Goal: Task Accomplishment & Management: Manage account settings

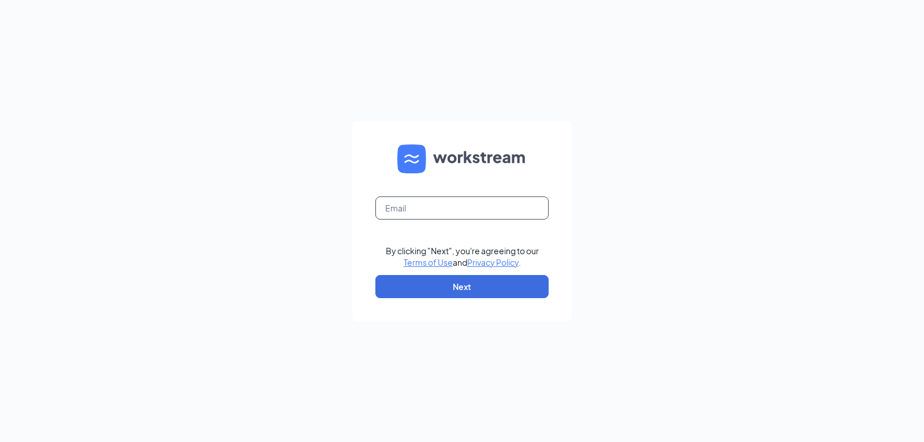
click at [475, 200] on input "text" at bounding box center [461, 207] width 173 height 23
type input "[PERSON_NAME][EMAIL_ADDRESS][PERSON_NAME][DOMAIN_NAME]"
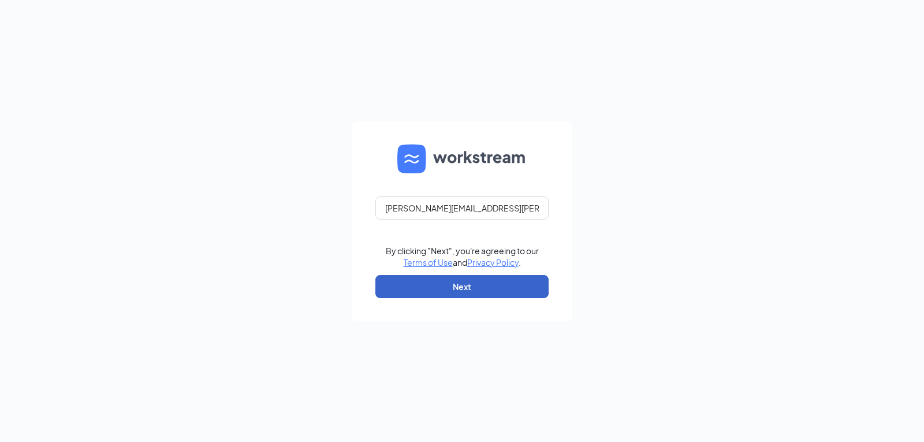
click at [444, 278] on button "Next" at bounding box center [461, 286] width 173 height 23
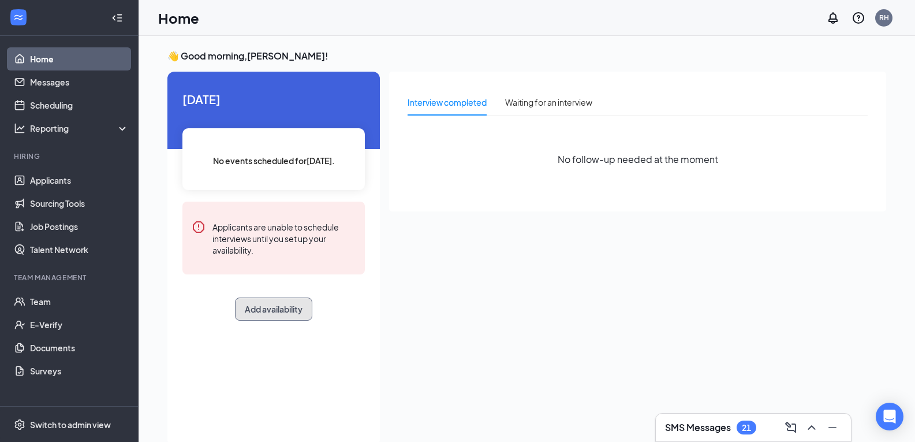
click at [285, 313] on button "Add availability" at bounding box center [273, 308] width 77 height 23
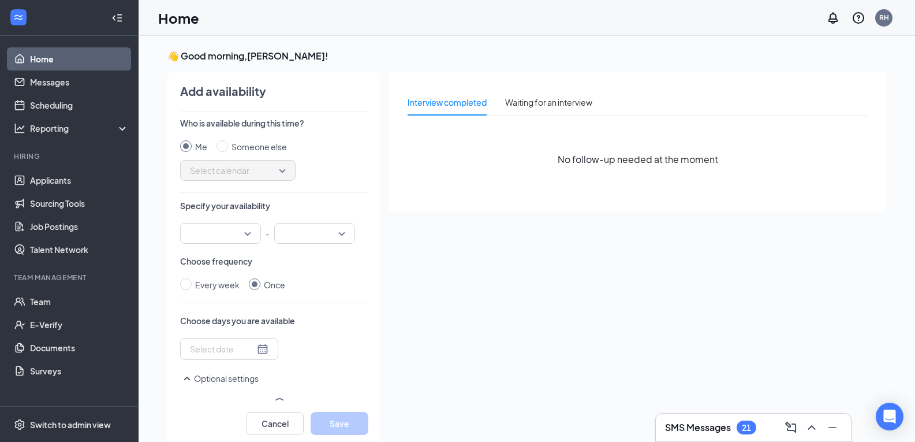
scroll to position [5, 0]
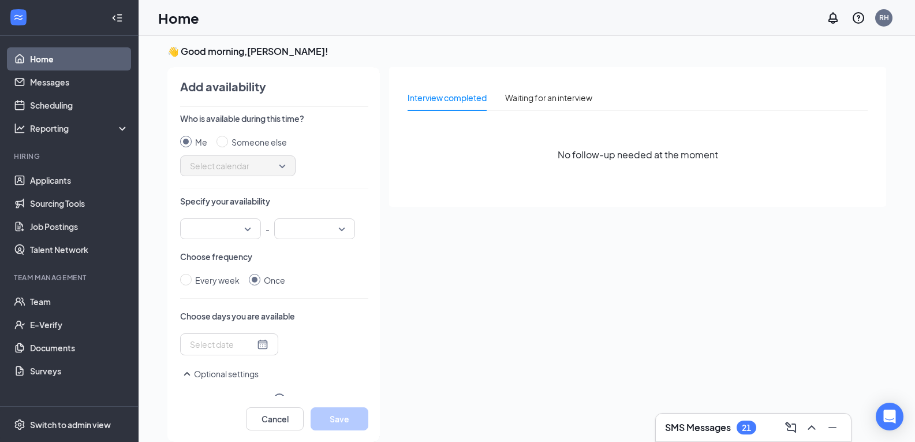
click at [234, 240] on div "Who is available during this time? Me Someone else Select calendar Specify your…" at bounding box center [274, 254] width 188 height 283
click at [229, 229] on input "search" at bounding box center [216, 229] width 59 height 20
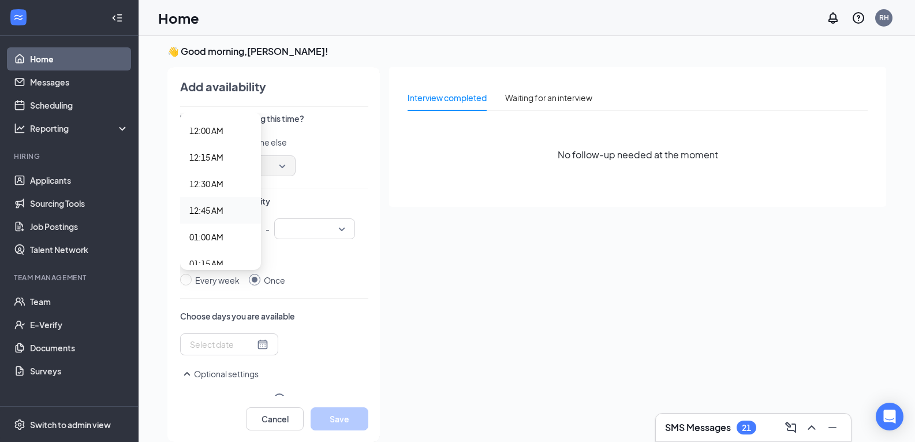
click at [331, 141] on div "Me Someone else" at bounding box center [274, 142] width 188 height 13
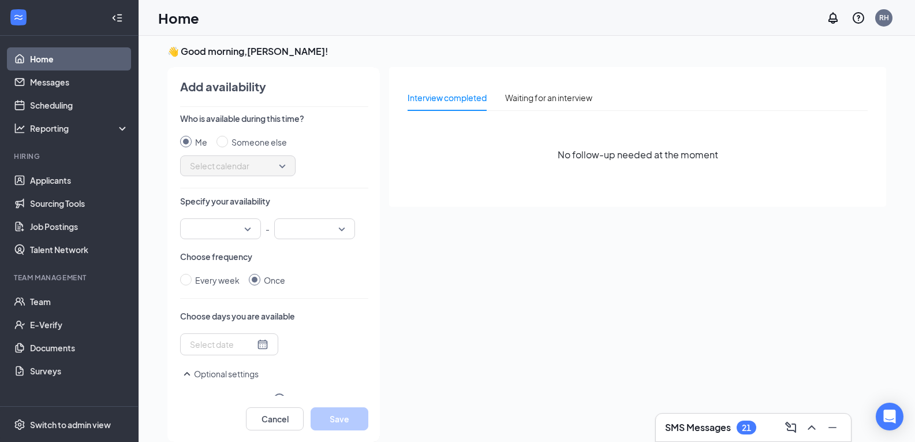
click at [229, 228] on input "search" at bounding box center [216, 229] width 59 height 20
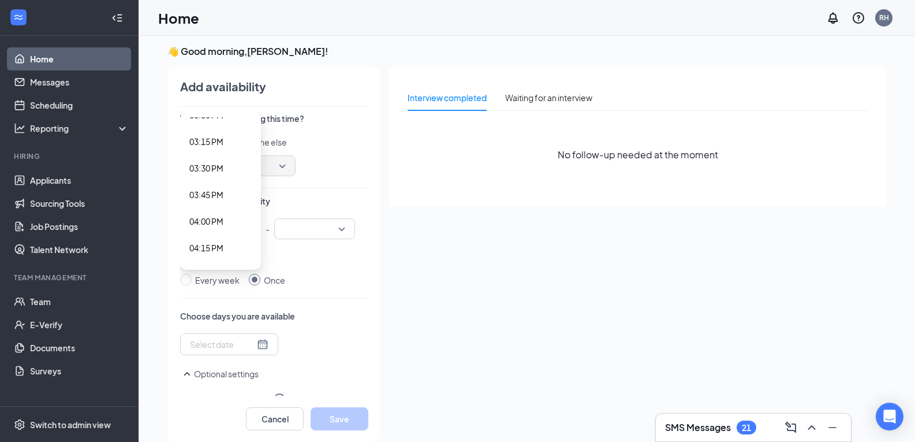
scroll to position [1586, 0]
click at [222, 134] on span "03:00 PM" at bounding box center [206, 138] width 34 height 13
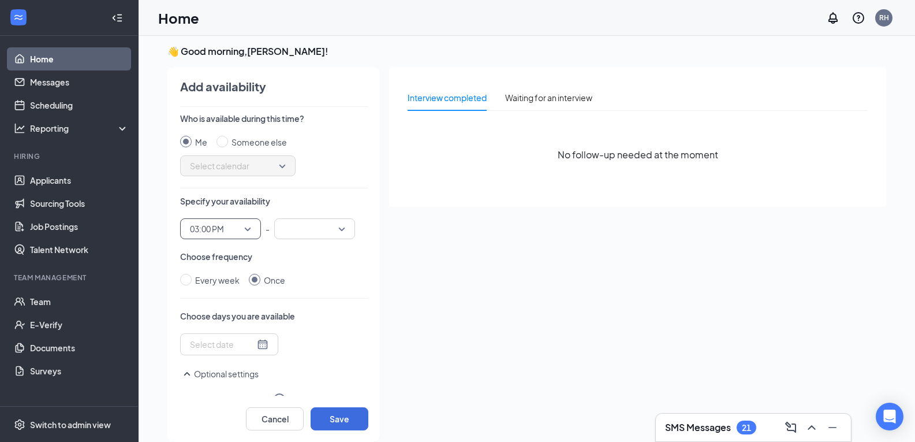
click at [331, 229] on input "search" at bounding box center [310, 229] width 59 height 20
click at [303, 253] on span "06:00 PM" at bounding box center [300, 257] width 34 height 13
click at [256, 347] on div at bounding box center [229, 344] width 79 height 13
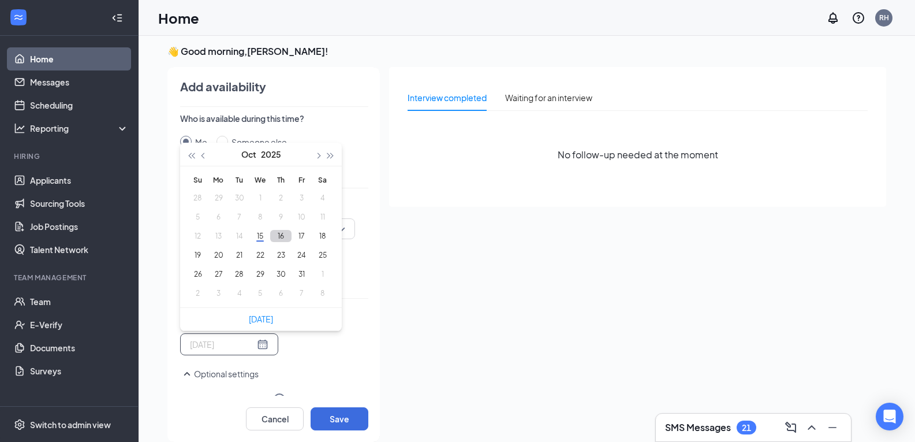
type input "2025-10-16"
click at [281, 240] on button "16" at bounding box center [280, 236] width 21 height 12
type input "2025-10-16"
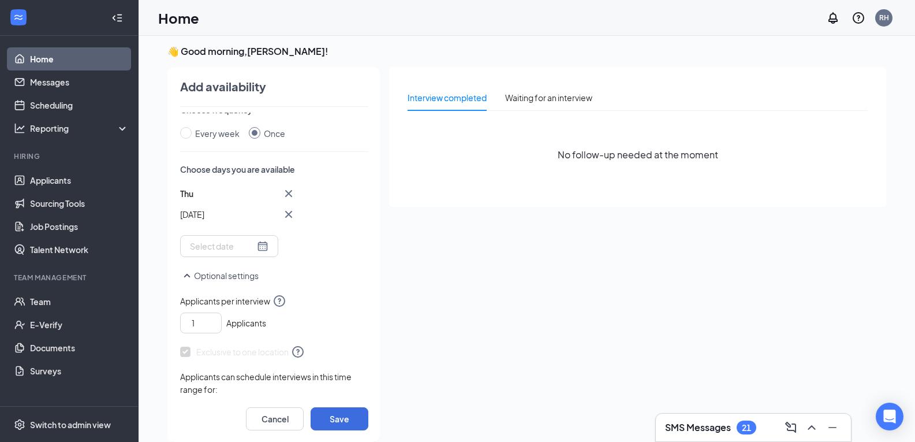
scroll to position [180, 0]
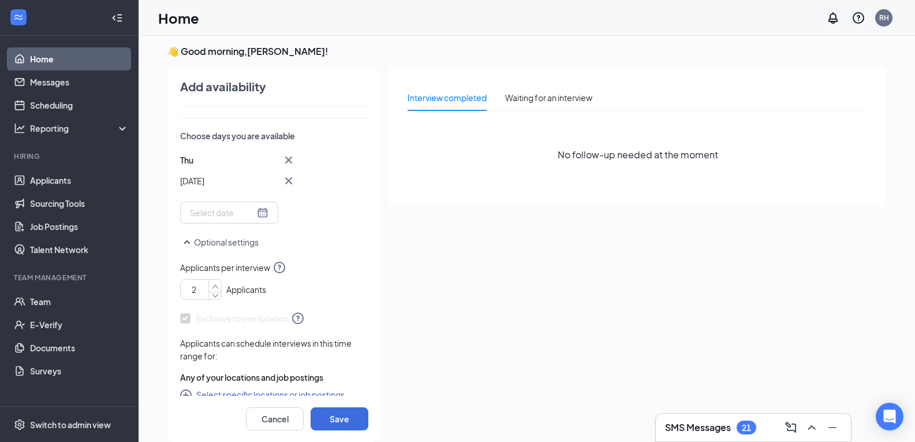
click at [213, 287] on icon "up" at bounding box center [215, 286] width 6 height 4
click at [344, 424] on button "Save" at bounding box center [340, 418] width 58 height 23
type input "1"
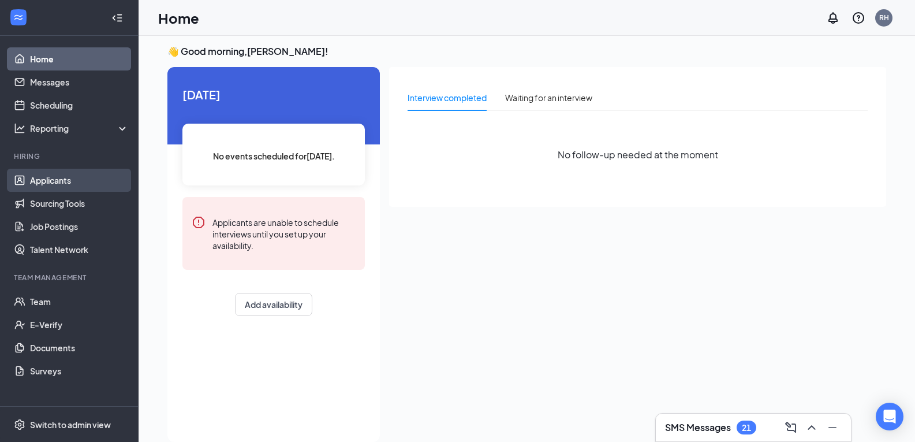
click at [74, 185] on link "Applicants" at bounding box center [79, 180] width 99 height 23
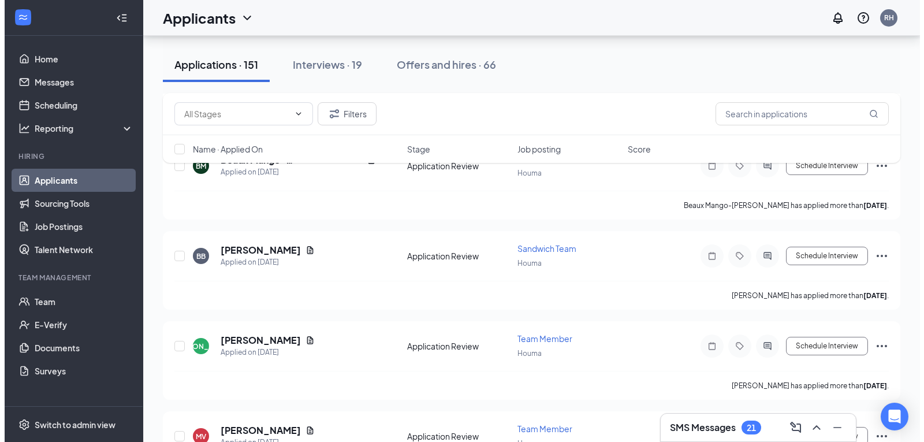
scroll to position [4278, 0]
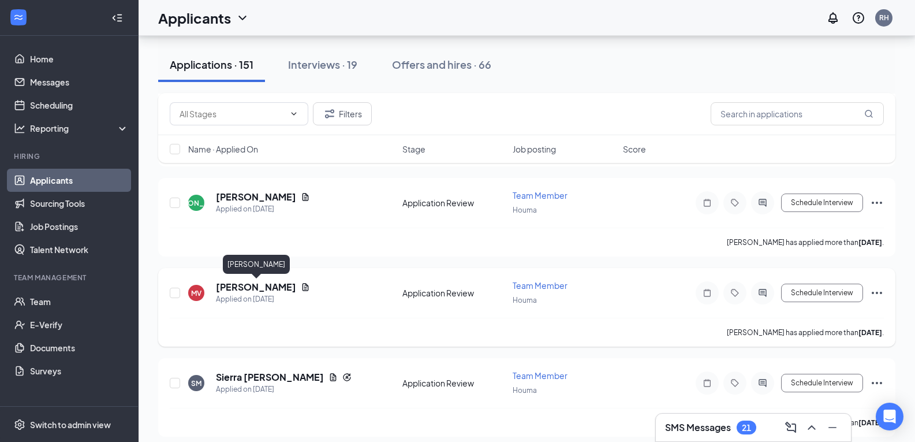
click at [246, 286] on h5 "Miranda Vandusen" at bounding box center [256, 287] width 80 height 13
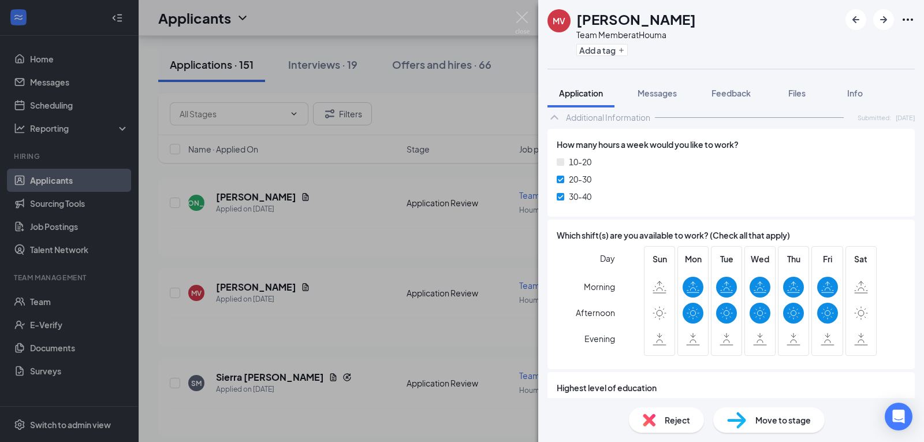
scroll to position [666, 0]
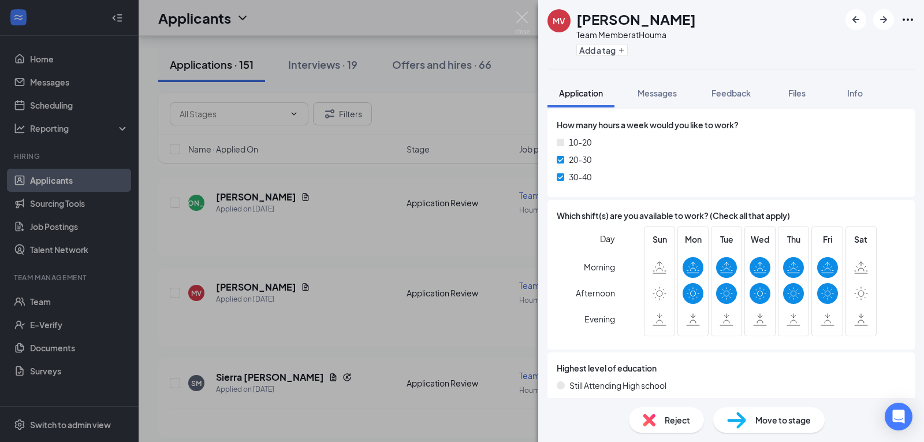
click at [787, 422] on span "Move to stage" at bounding box center [782, 419] width 55 height 13
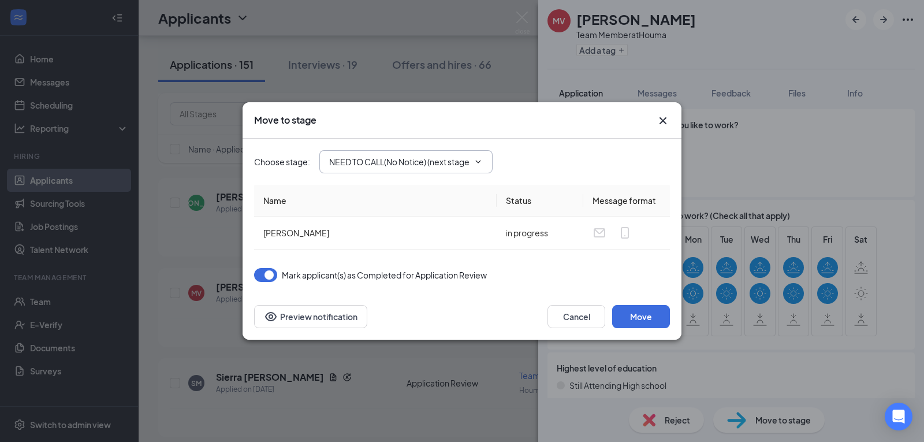
click at [384, 165] on input "NEED TO CALL(No Notice) (next stage)" at bounding box center [399, 161] width 140 height 13
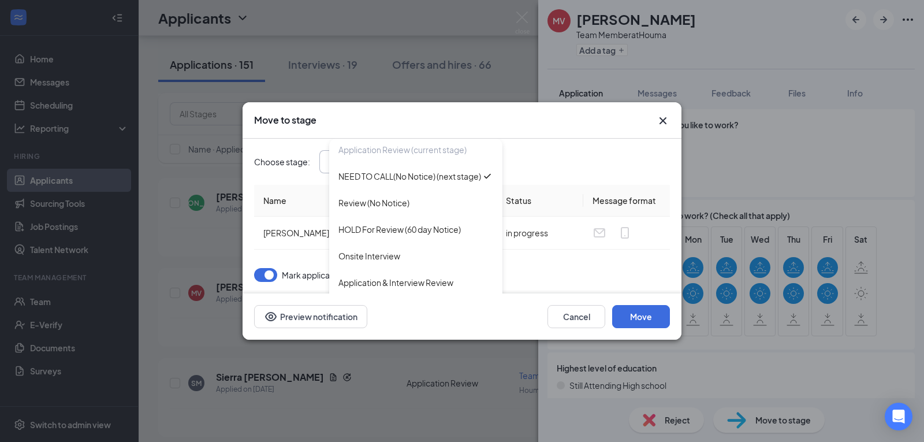
scroll to position [105, 0]
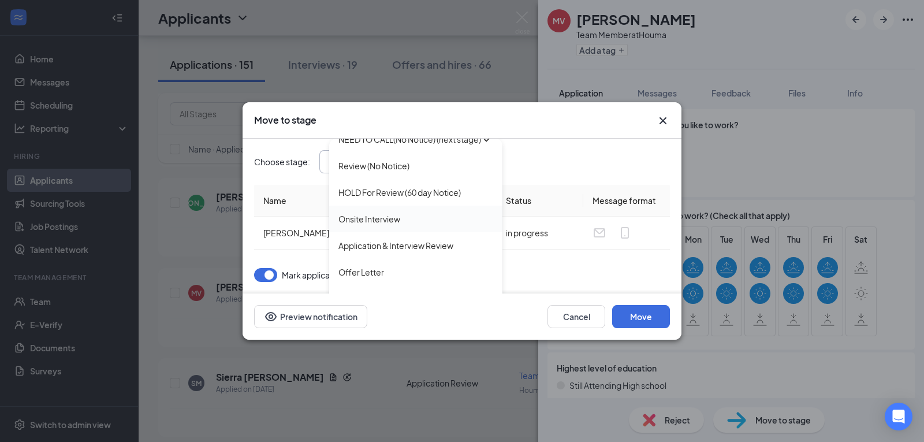
click at [409, 216] on div "Onsite Interview" at bounding box center [415, 218] width 155 height 13
type input "Onsite Interview"
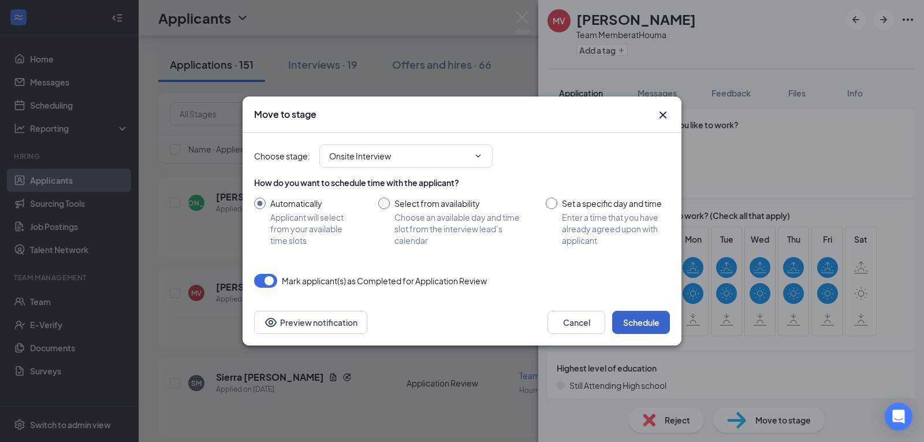
click at [640, 319] on button "Schedule" at bounding box center [641, 322] width 58 height 23
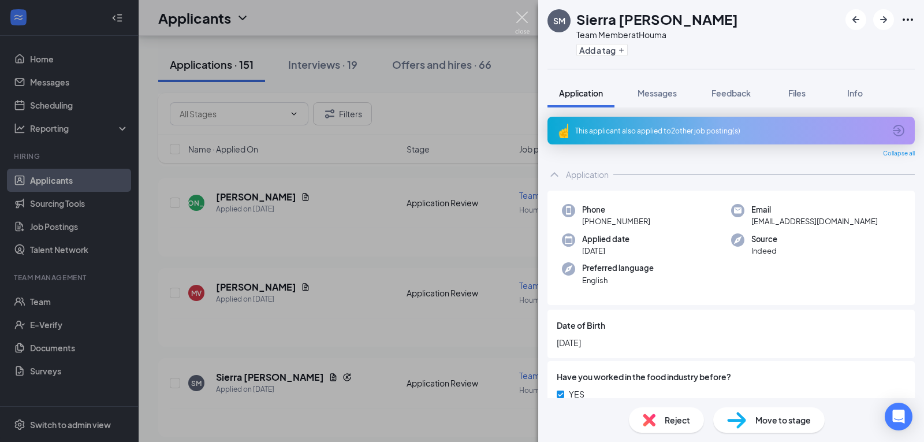
click at [524, 18] on img at bounding box center [522, 23] width 14 height 23
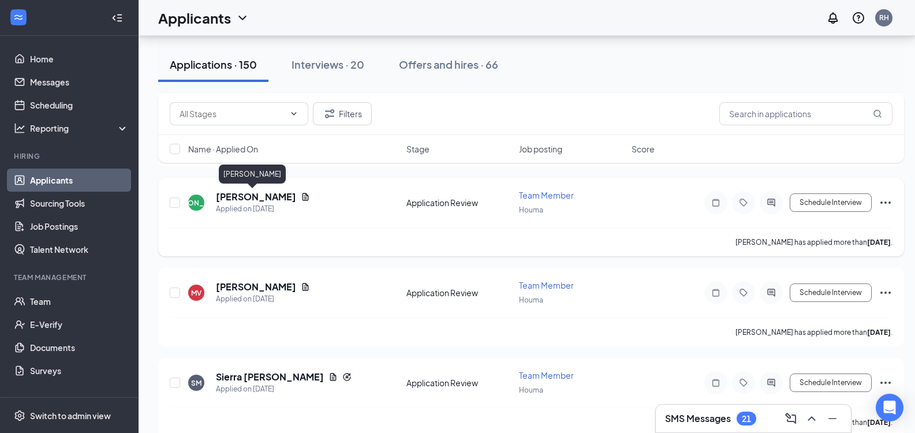
click at [247, 193] on h5 "Jana Adams" at bounding box center [256, 196] width 80 height 13
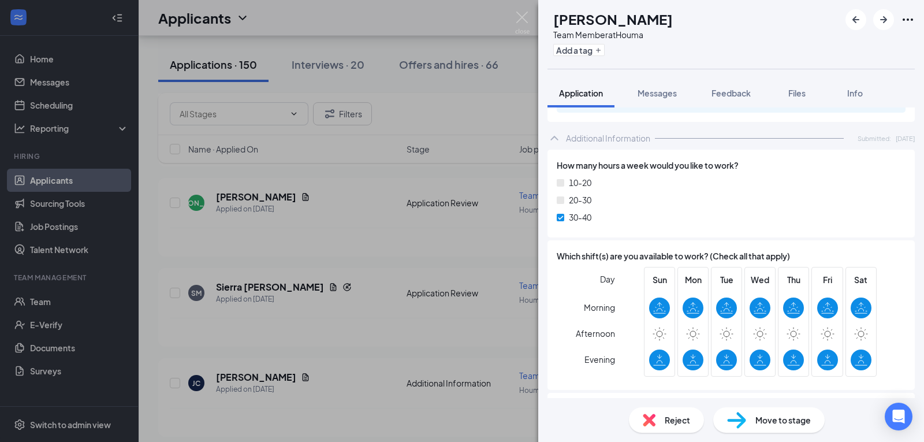
scroll to position [698, 0]
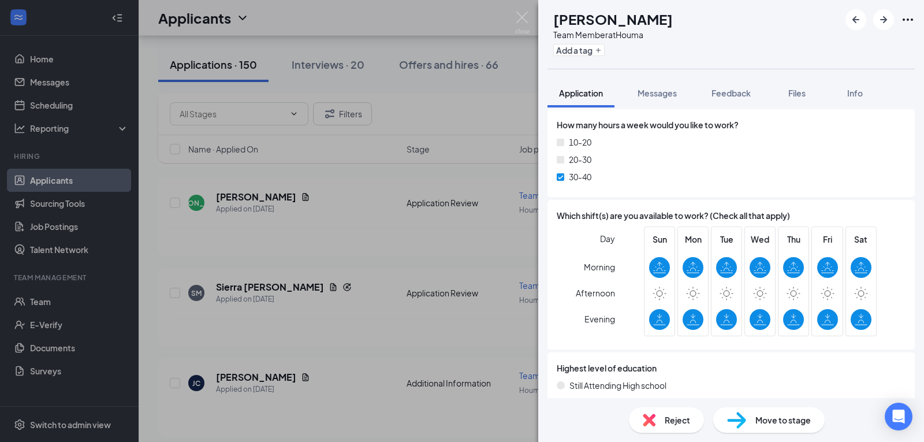
click at [656, 420] on div "Reject" at bounding box center [666, 419] width 75 height 25
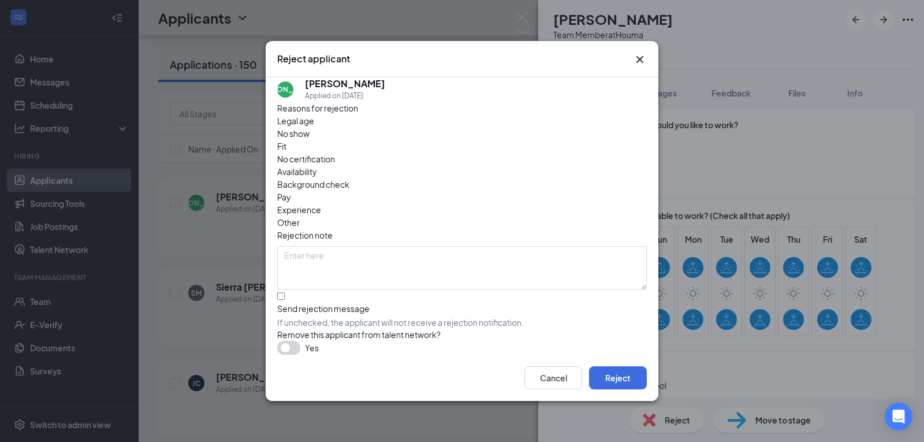
click at [640, 61] on icon "Cross" at bounding box center [640, 60] width 14 height 14
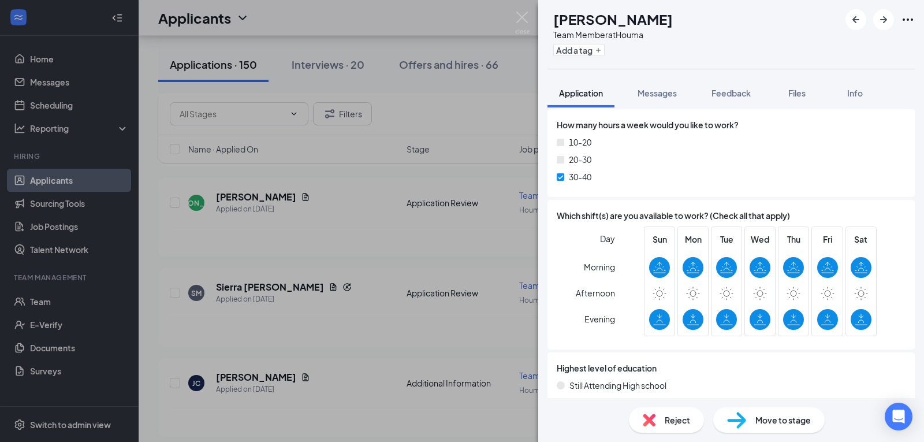
click at [754, 433] on div "Reject Move to stage" at bounding box center [731, 420] width 386 height 44
click at [754, 431] on div "Move to stage" at bounding box center [768, 419] width 111 height 25
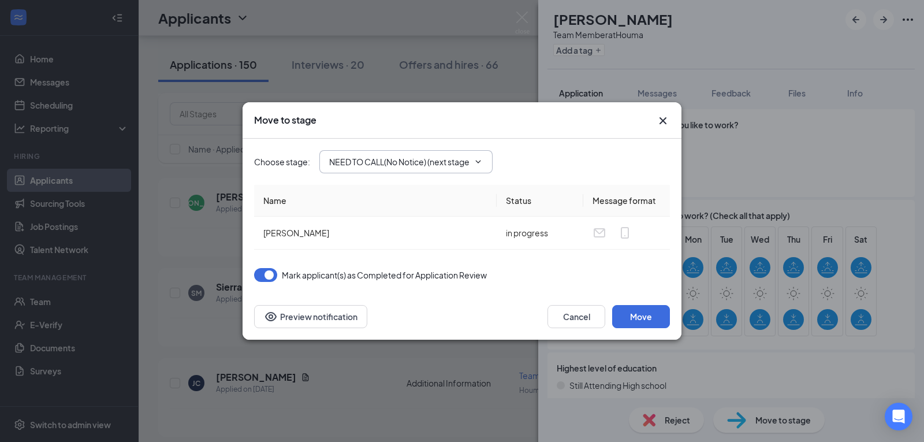
click at [406, 153] on span "NEED TO CALL(No Notice) (next stage)" at bounding box center [405, 161] width 173 height 23
click at [416, 167] on input "NEED TO CALL(No Notice) (next stage)" at bounding box center [399, 161] width 140 height 13
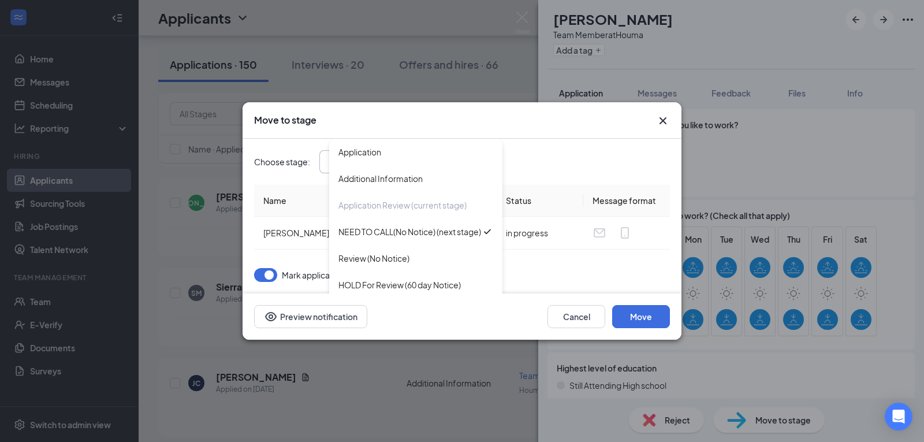
scroll to position [105, 0]
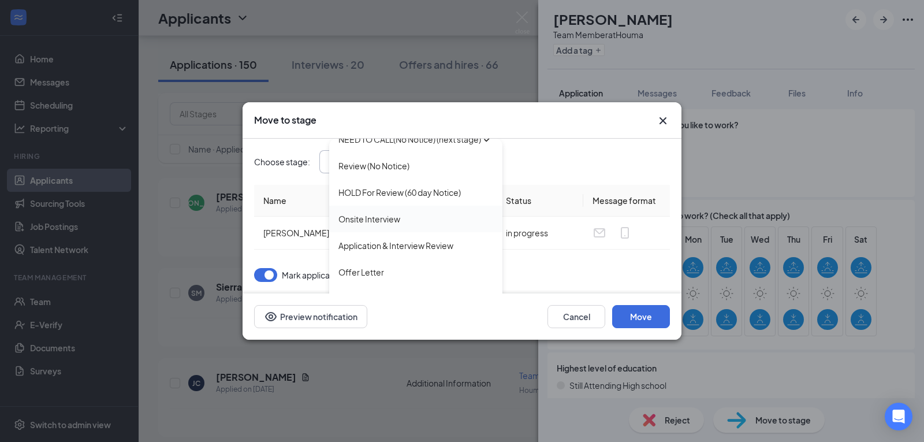
click at [397, 221] on div "Onsite Interview" at bounding box center [369, 218] width 62 height 13
type input "Onsite Interview"
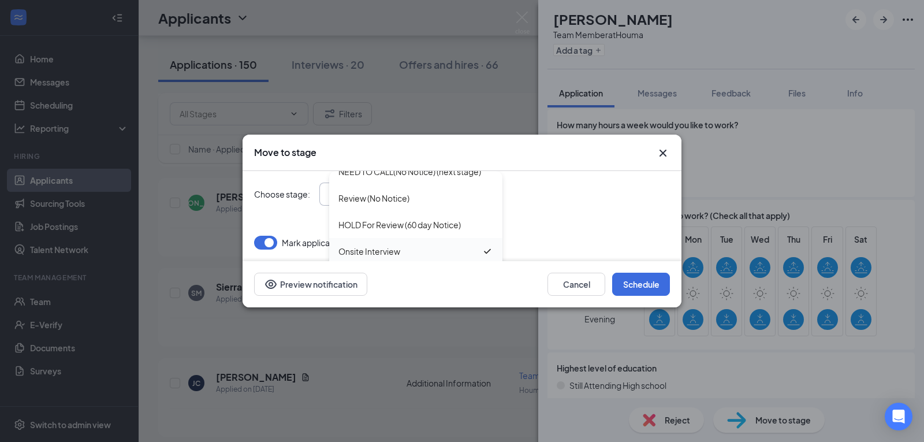
scroll to position [92, 0]
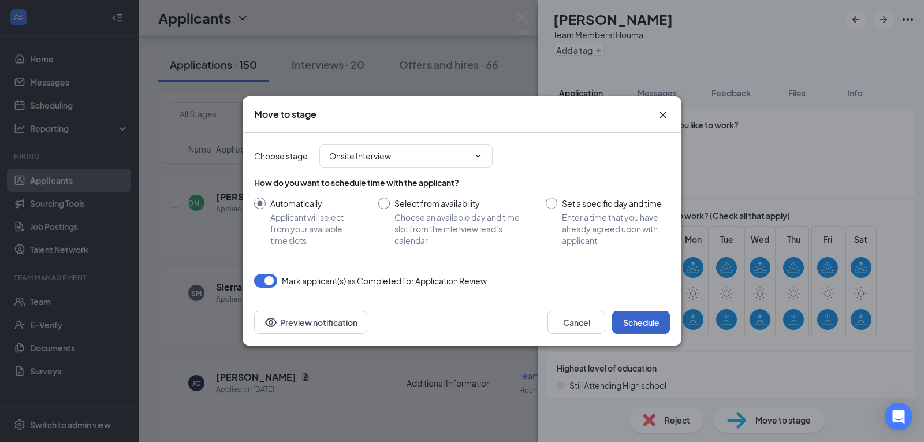
click at [628, 327] on button "Schedule" at bounding box center [641, 322] width 58 height 23
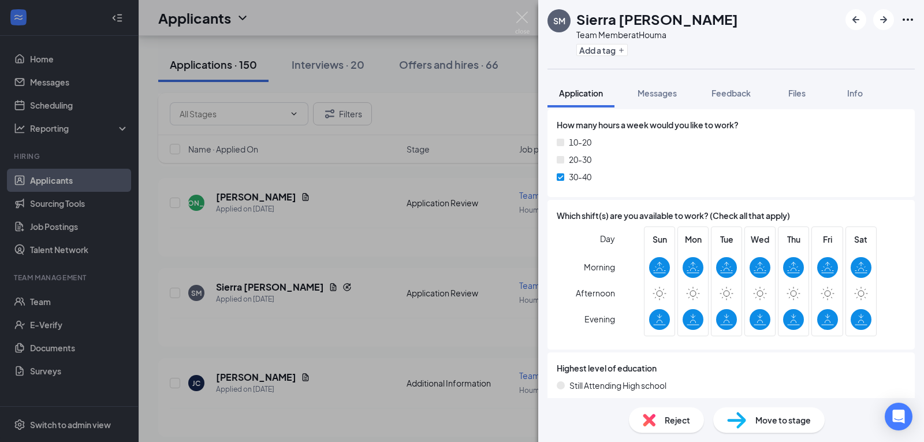
click at [674, 428] on div "Reject" at bounding box center [666, 419] width 75 height 25
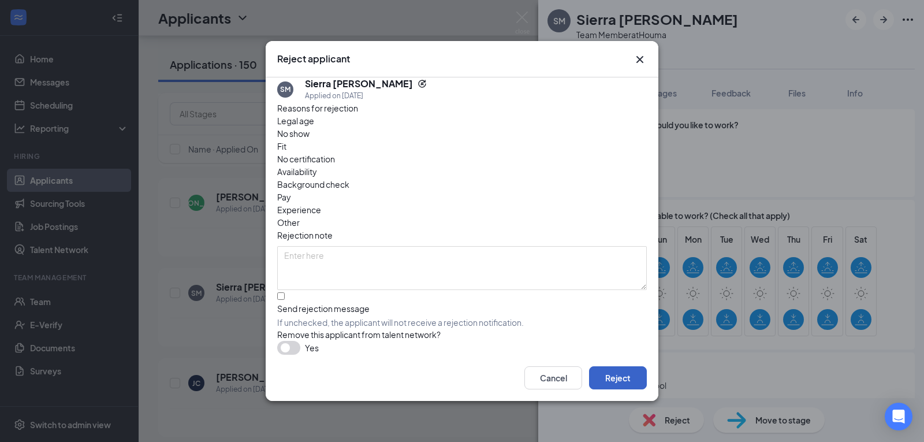
click at [613, 379] on button "Reject" at bounding box center [618, 377] width 58 height 23
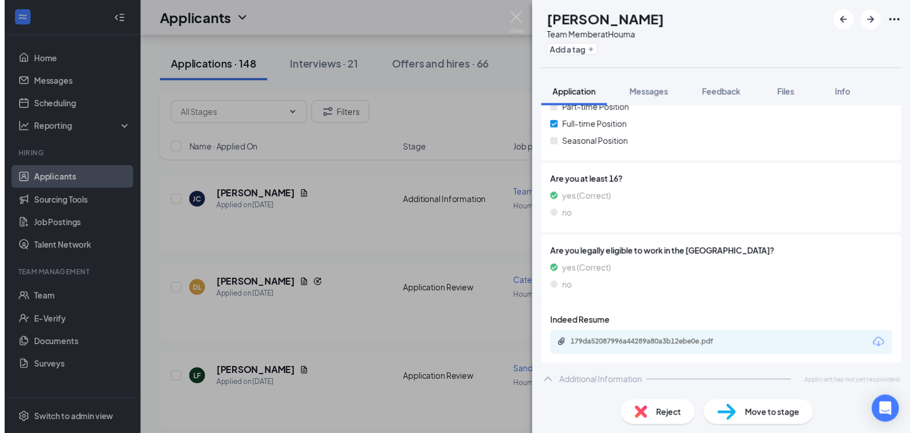
scroll to position [373, 0]
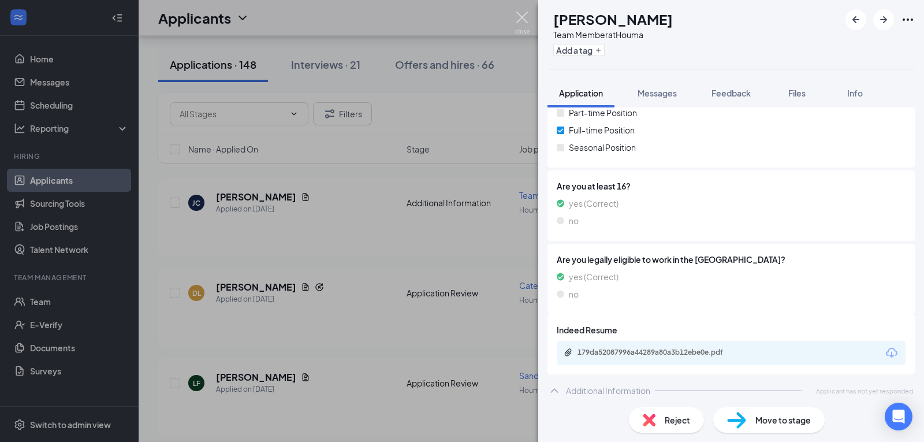
click at [523, 20] on img at bounding box center [522, 23] width 14 height 23
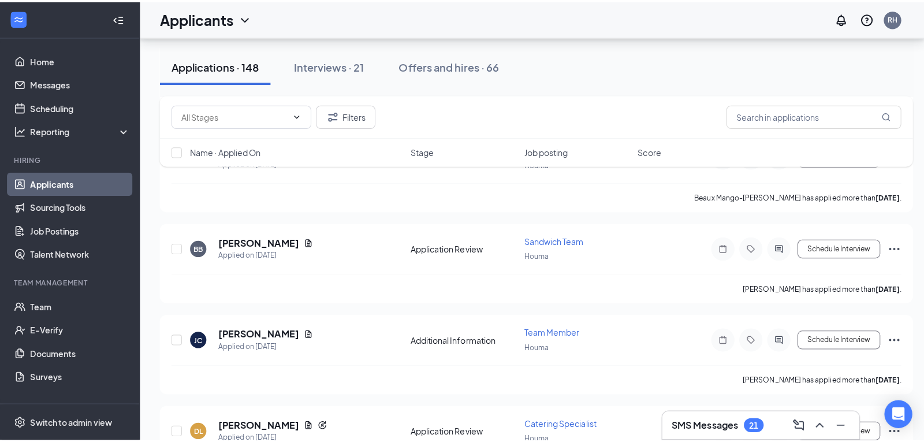
scroll to position [4139, 0]
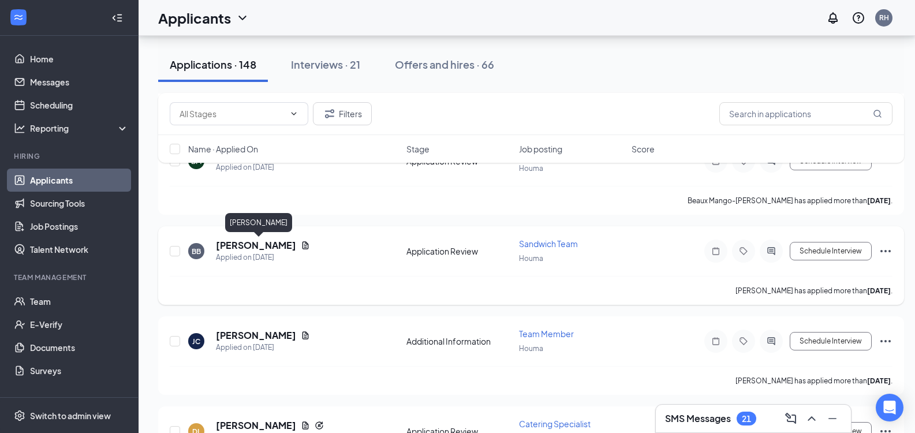
click at [264, 247] on h5 "BRADLEY BOUDREAUX" at bounding box center [256, 245] width 80 height 13
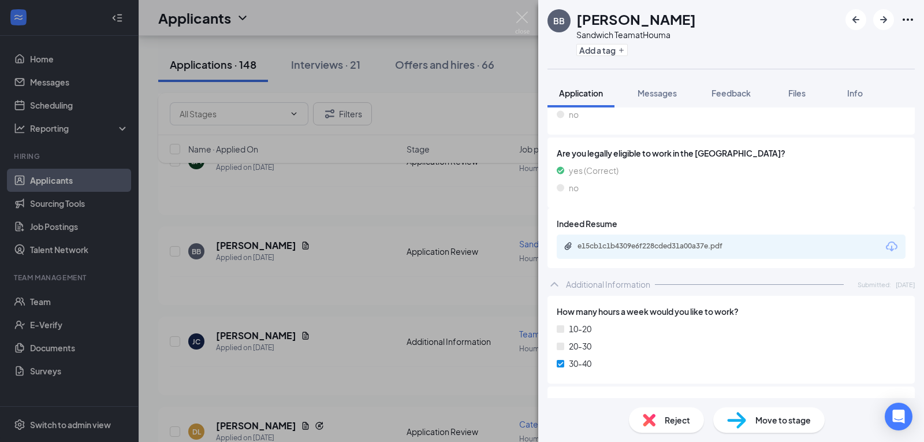
scroll to position [709, 0]
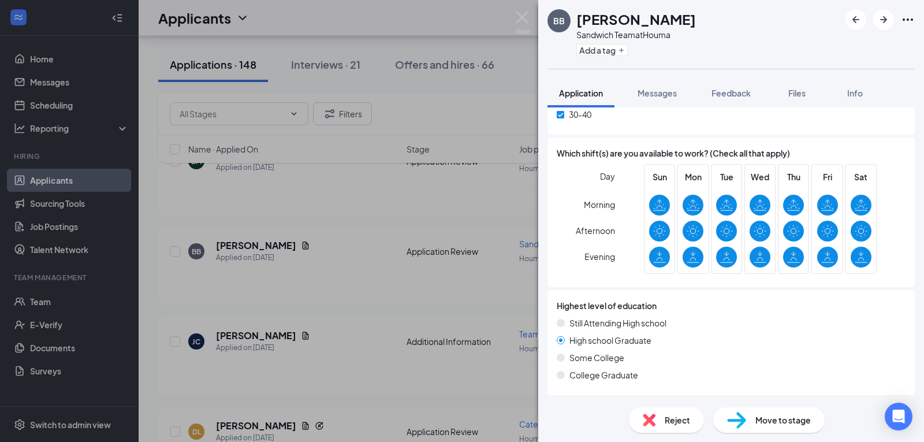
click at [763, 428] on div "Move to stage" at bounding box center [768, 419] width 111 height 25
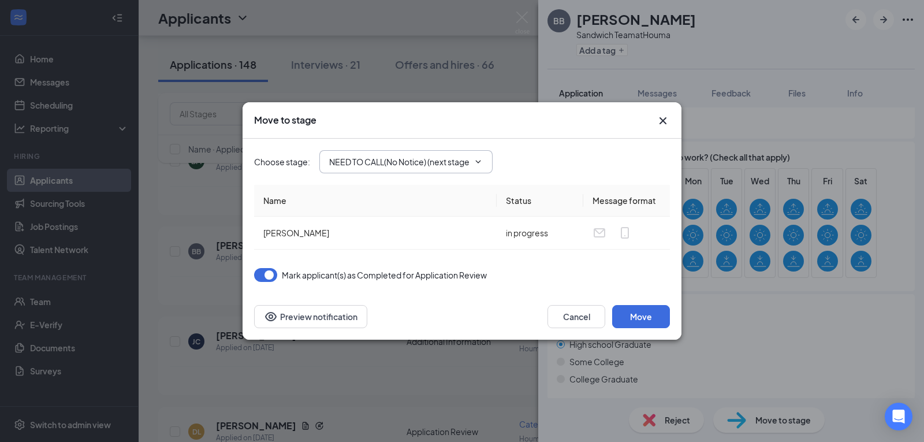
click at [368, 155] on input "NEED TO CALL(No Notice) (next stage)" at bounding box center [399, 161] width 140 height 13
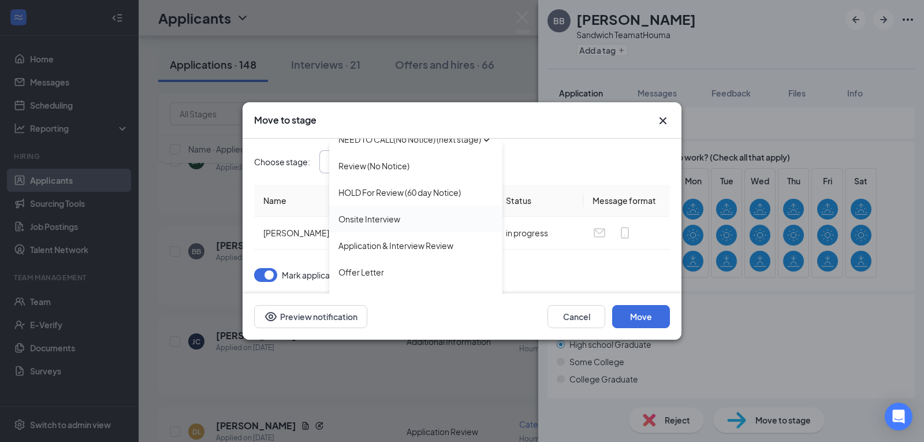
click at [353, 216] on div "Onsite Interview" at bounding box center [369, 218] width 62 height 13
type input "Onsite Interview"
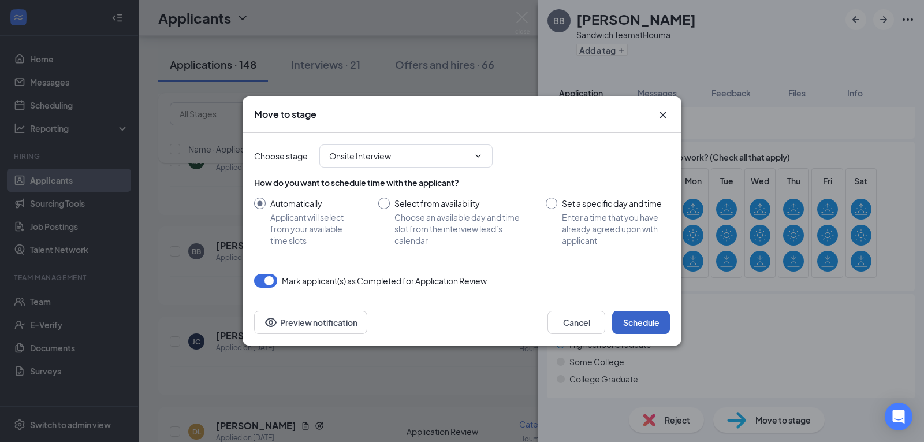
click at [638, 320] on button "Schedule" at bounding box center [641, 322] width 58 height 23
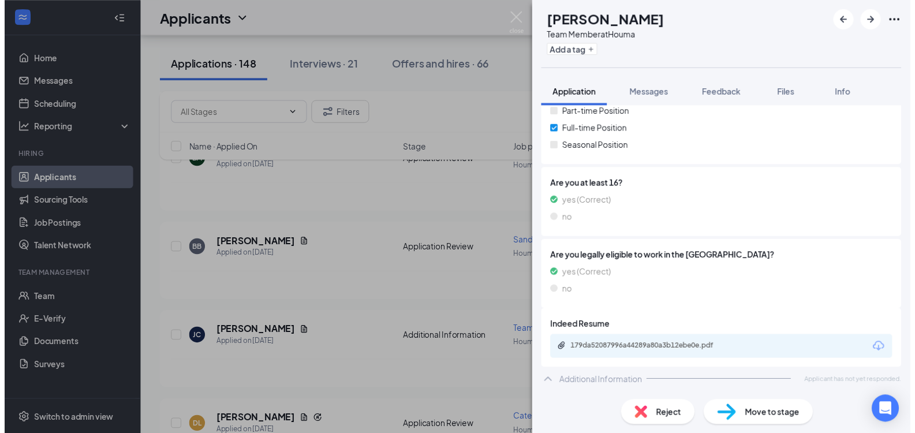
scroll to position [378, 0]
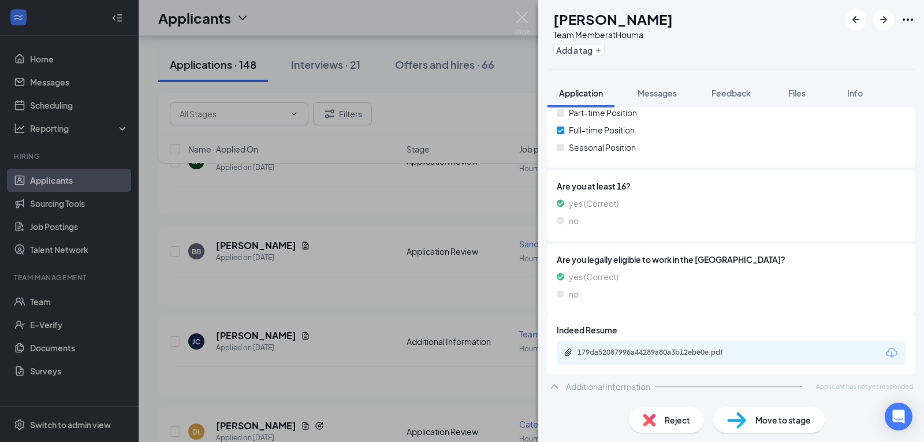
click at [529, 17] on div "JC Jaki castle Team Member at Houma Add a tag Application Messages Feedback Fil…" at bounding box center [462, 221] width 924 height 442
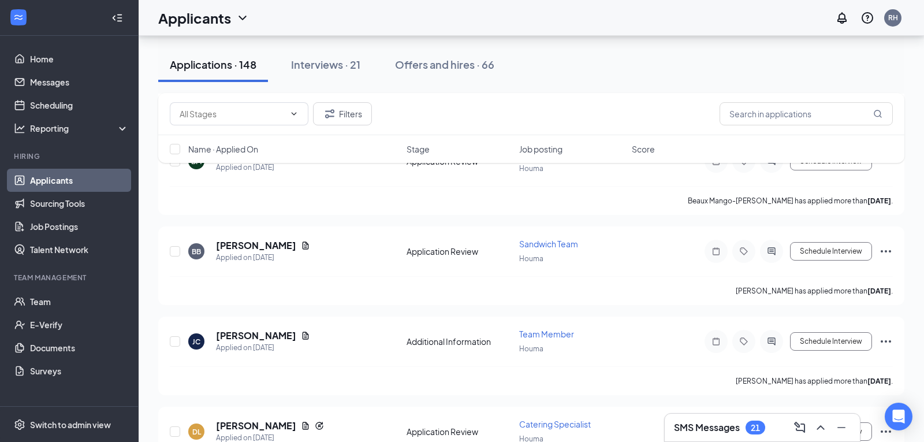
click at [524, 20] on div "Applicants RH" at bounding box center [531, 18] width 785 height 36
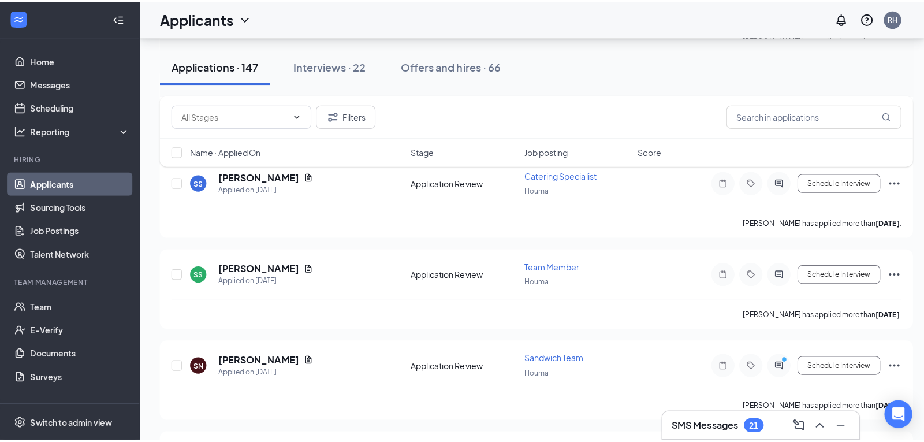
scroll to position [3382, 0]
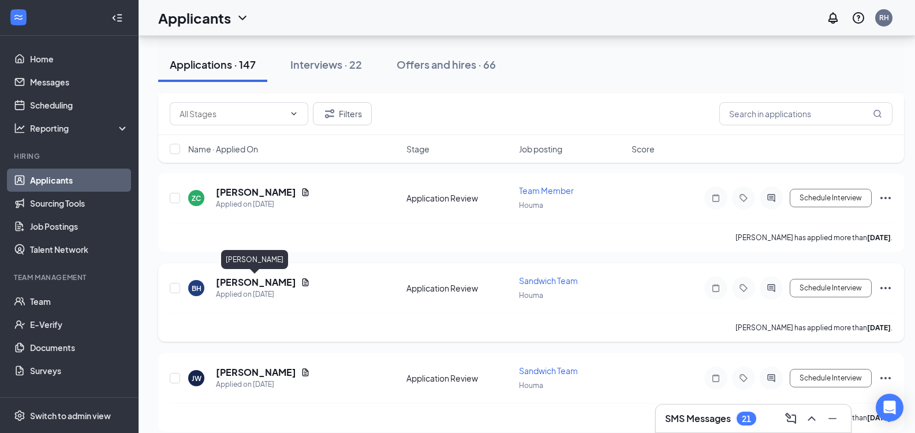
click at [243, 287] on h5 "Bayleigh Hebert" at bounding box center [256, 282] width 80 height 13
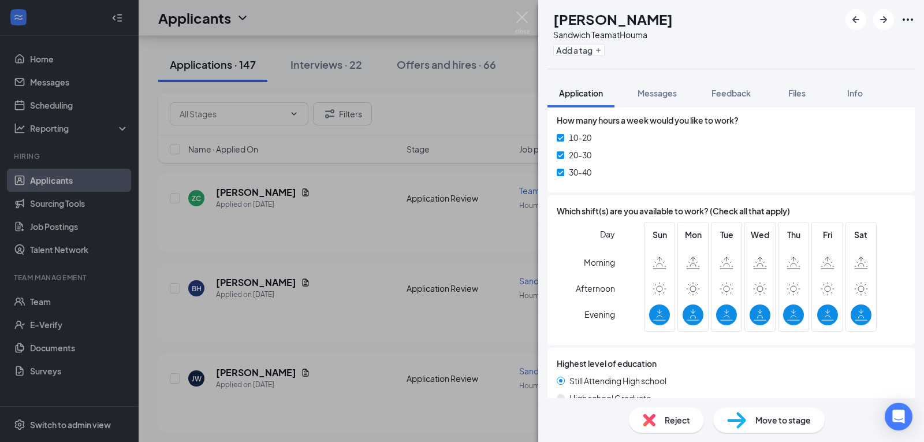
scroll to position [709, 0]
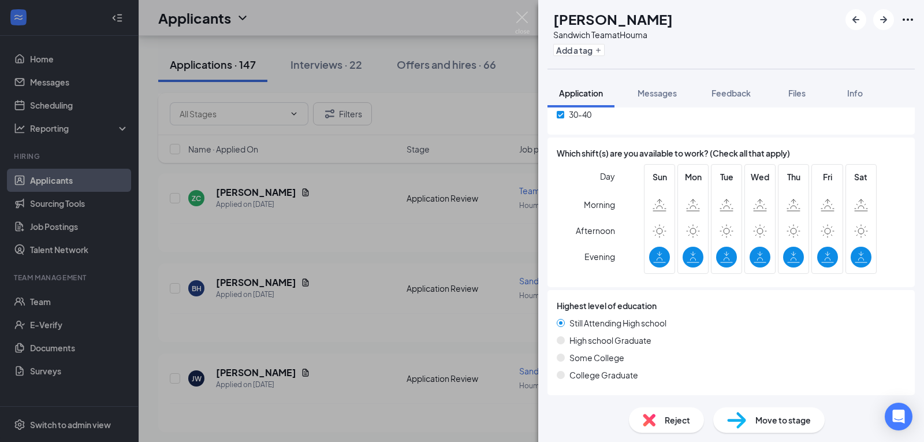
click at [663, 421] on div "Reject" at bounding box center [666, 419] width 75 height 25
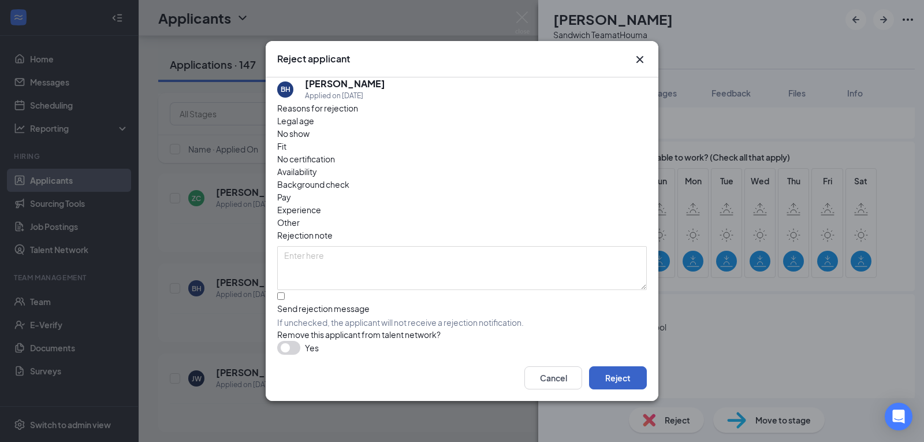
click at [616, 382] on button "Reject" at bounding box center [618, 377] width 58 height 23
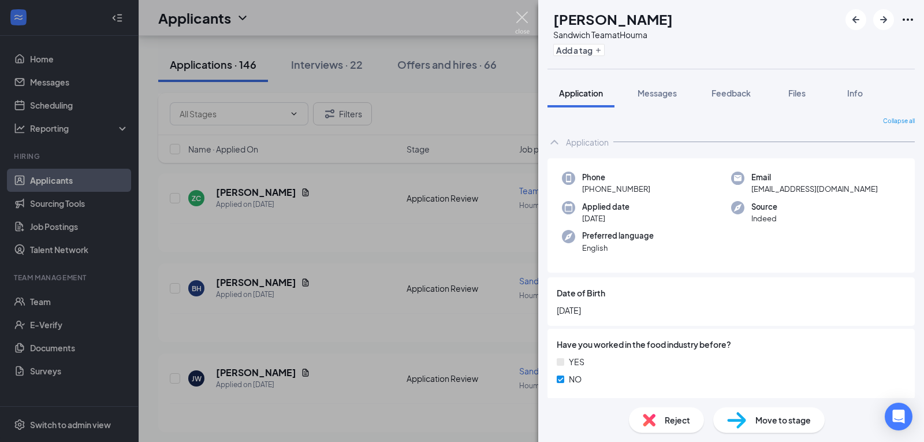
click at [525, 18] on img at bounding box center [522, 23] width 14 height 23
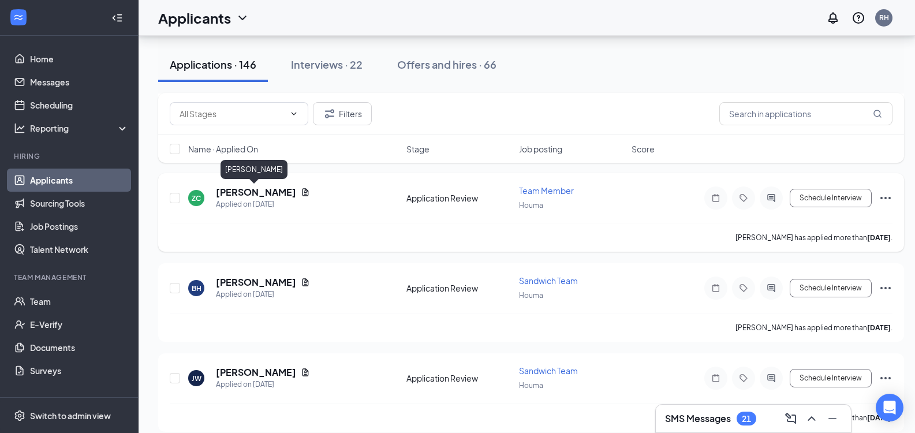
click at [267, 191] on h5 "Zakiya Celestin" at bounding box center [256, 192] width 80 height 13
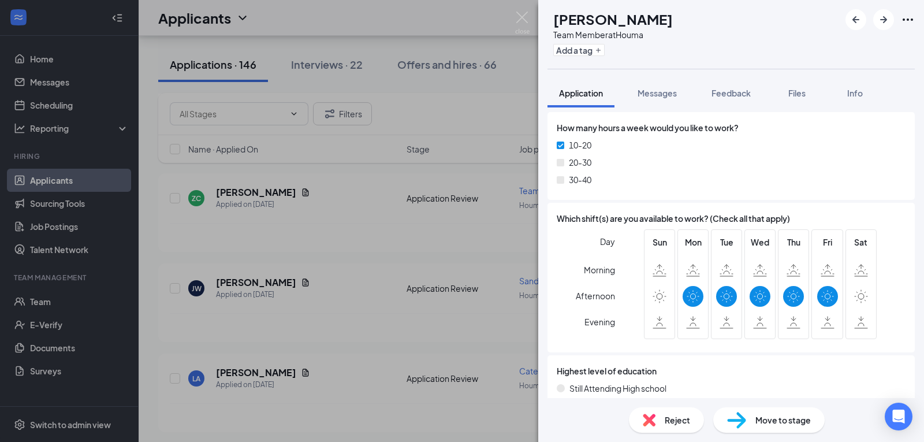
scroll to position [698, 0]
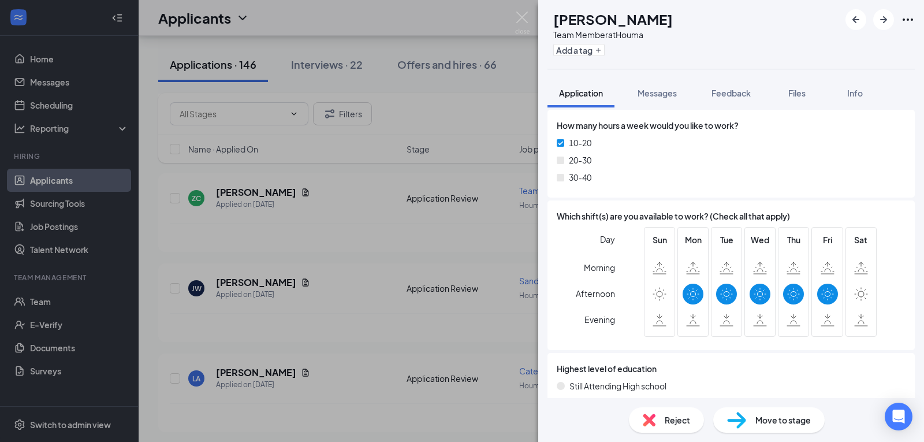
click at [675, 418] on span "Reject" at bounding box center [676, 419] width 25 height 13
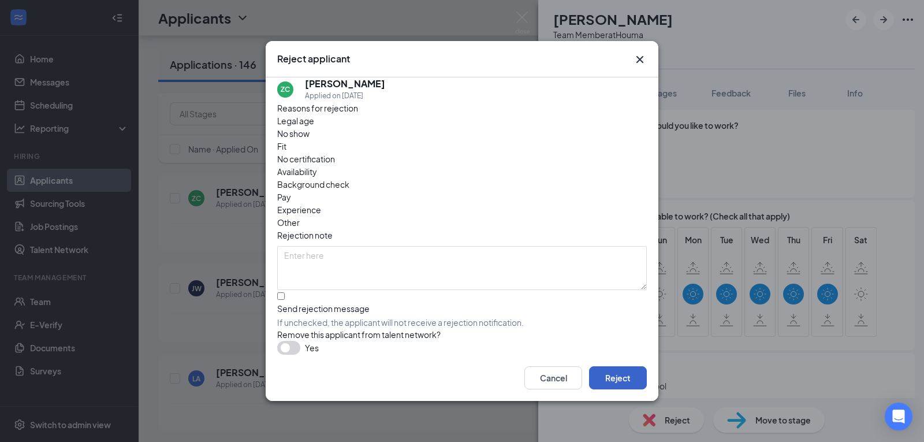
click at [616, 376] on button "Reject" at bounding box center [618, 377] width 58 height 23
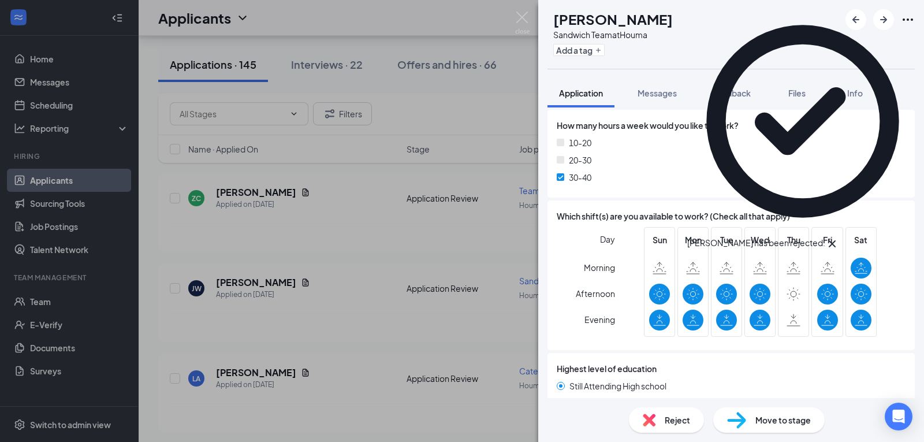
scroll to position [614, 0]
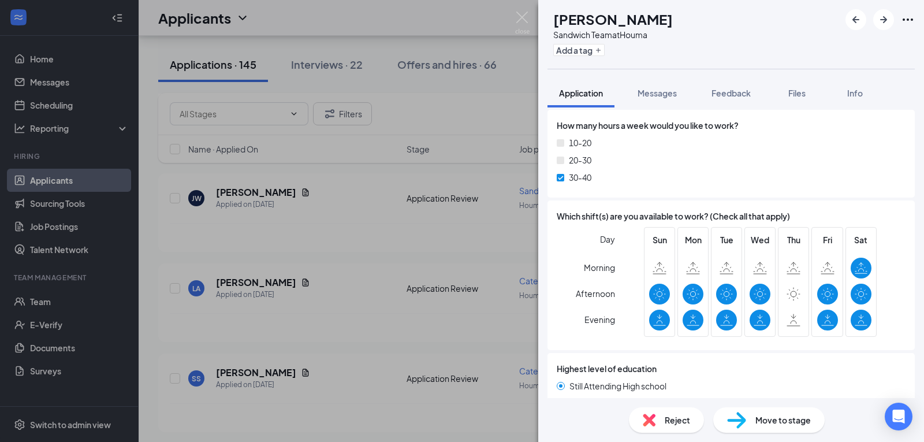
click at [773, 420] on span "Move to stage" at bounding box center [782, 419] width 55 height 13
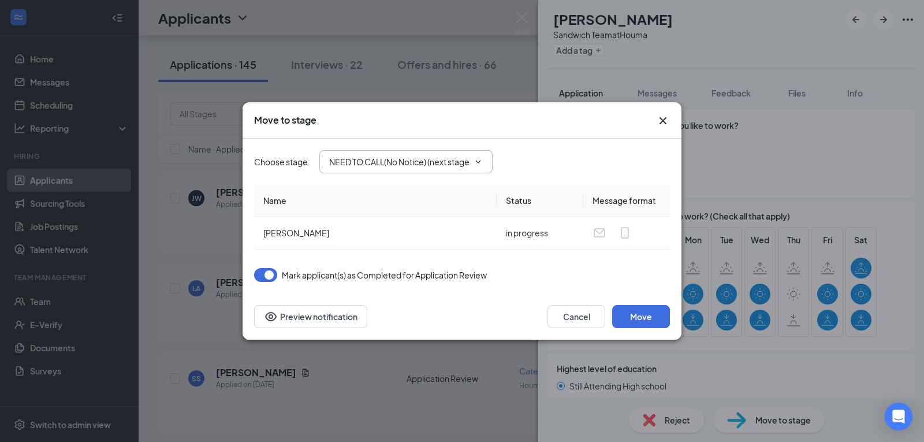
click at [420, 154] on span "NEED TO CALL(No Notice) (next stage)" at bounding box center [405, 161] width 173 height 23
click at [472, 163] on span at bounding box center [477, 161] width 12 height 9
click at [451, 166] on input "NEED TO CALL(No Notice) (next stage)" at bounding box center [399, 161] width 140 height 13
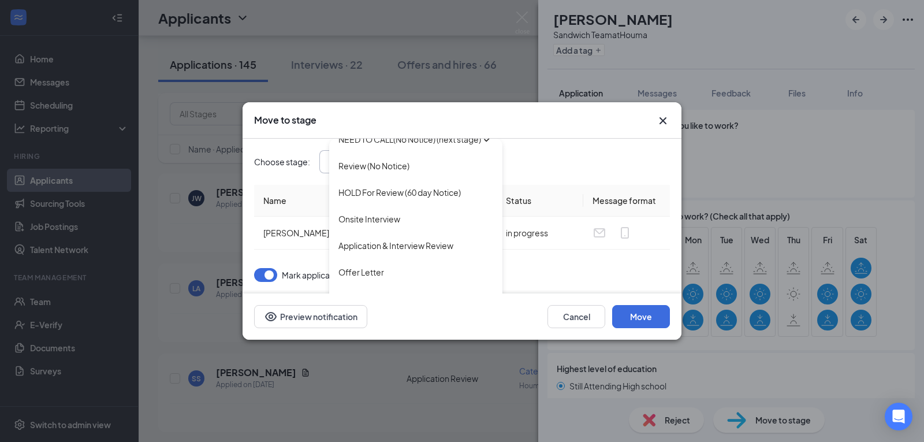
scroll to position [105, 0]
click at [393, 224] on div "Onsite Interview" at bounding box center [369, 218] width 62 height 13
type input "Onsite Interview"
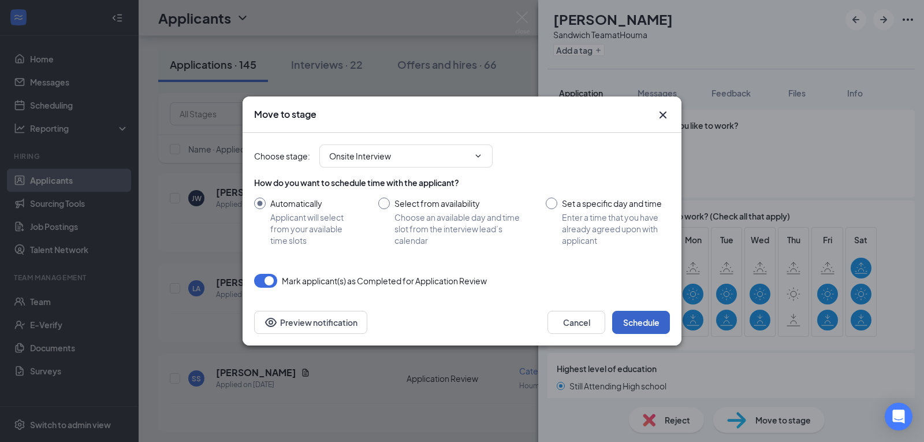
click at [637, 326] on button "Schedule" at bounding box center [641, 322] width 58 height 23
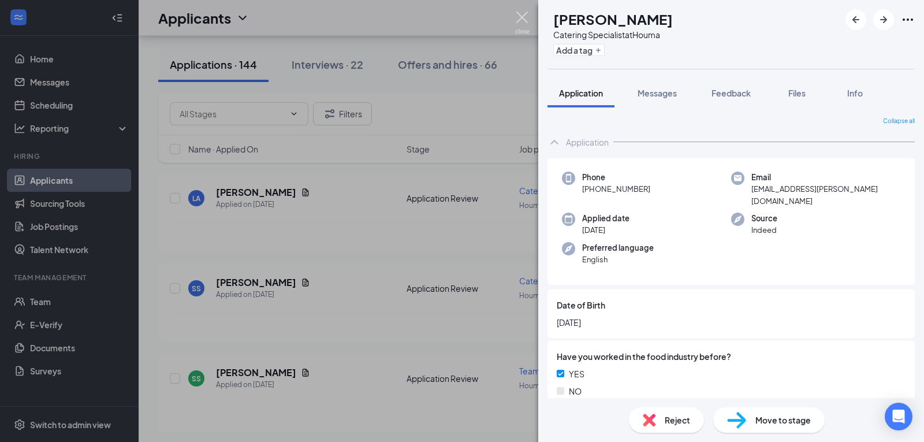
click at [525, 14] on img at bounding box center [522, 23] width 14 height 23
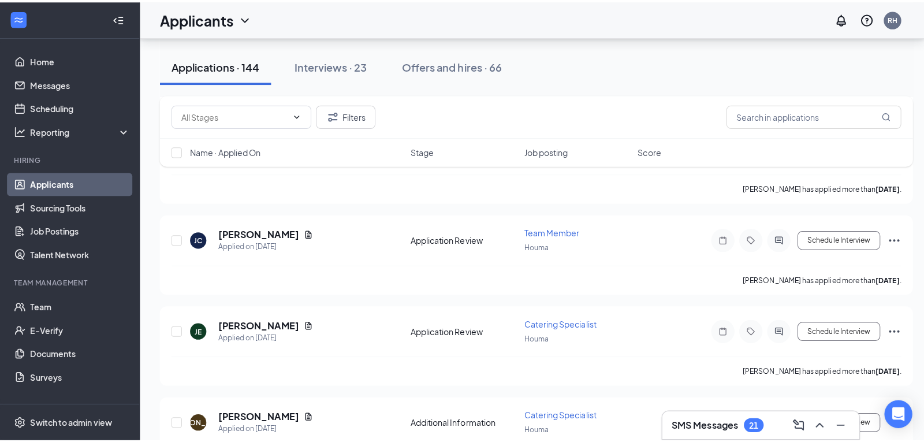
scroll to position [3005, 0]
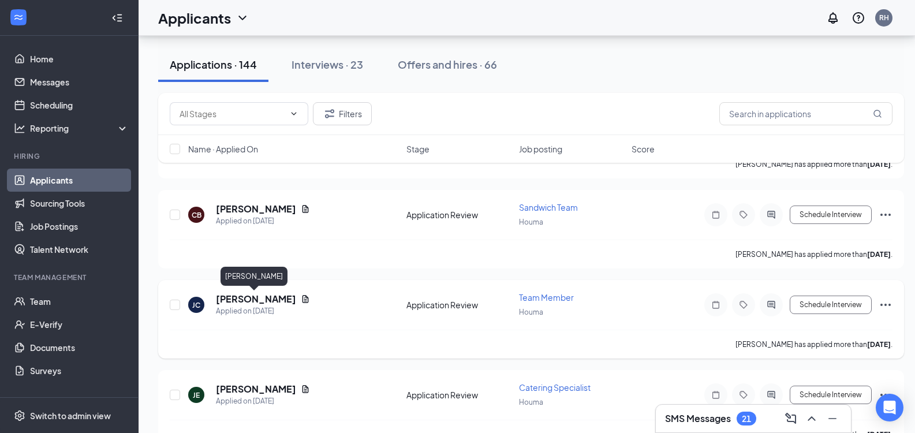
click at [258, 297] on h5 "Jaleigh Chauvin" at bounding box center [256, 299] width 80 height 13
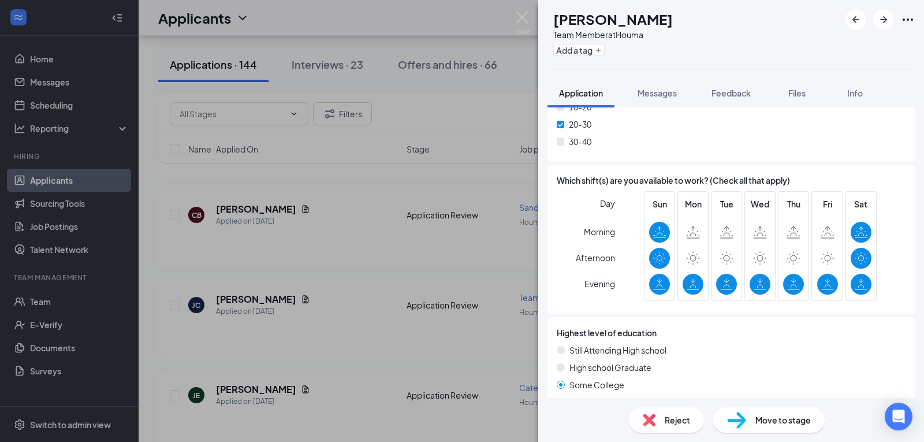
scroll to position [728, 0]
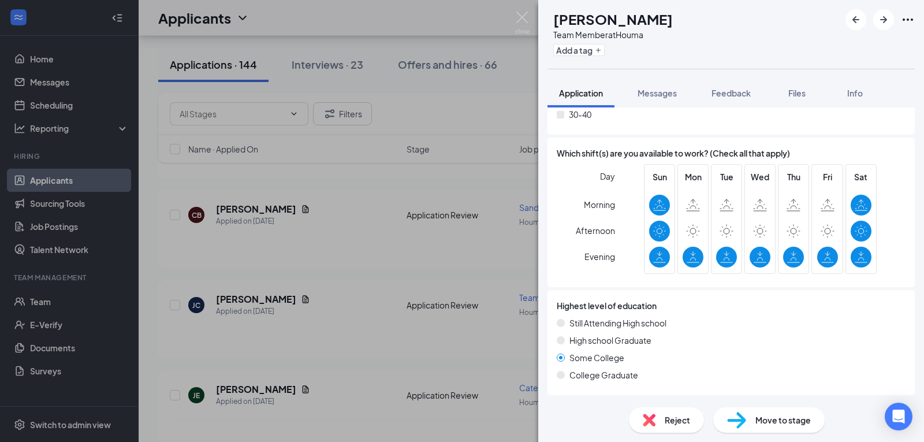
click at [679, 417] on span "Reject" at bounding box center [676, 419] width 25 height 13
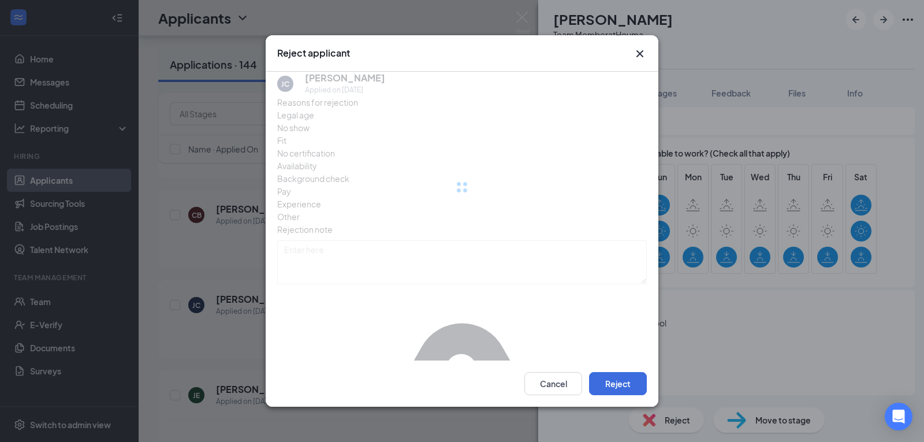
scroll to position [724, 0]
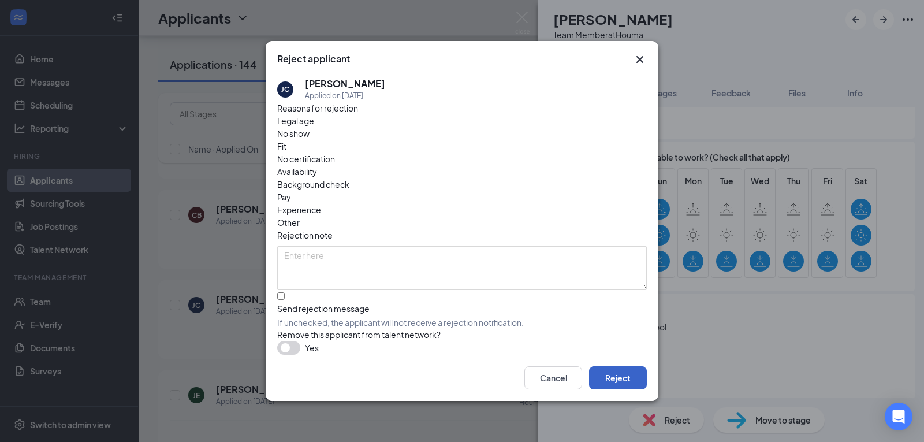
click at [615, 383] on button "Reject" at bounding box center [618, 377] width 58 height 23
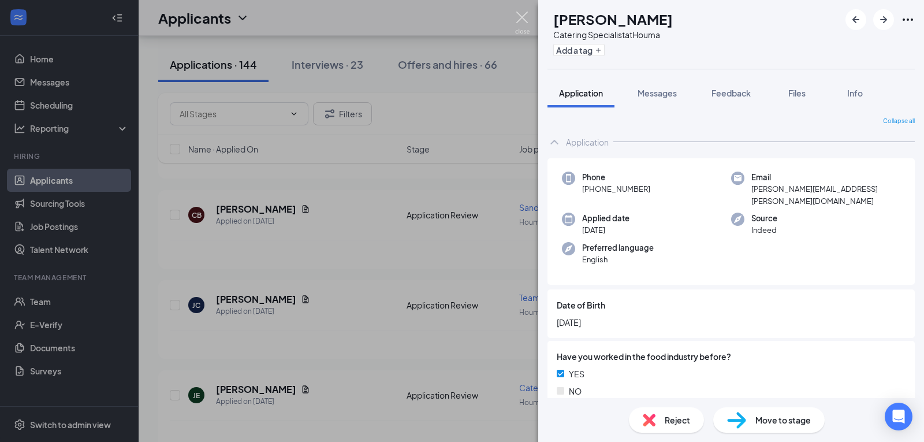
click at [520, 18] on img at bounding box center [522, 23] width 14 height 23
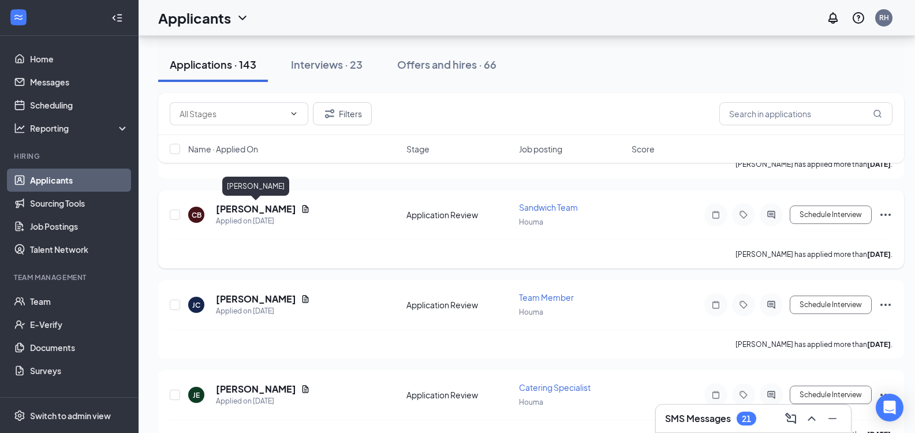
click at [261, 208] on h5 "Christopher Beard" at bounding box center [256, 209] width 80 height 13
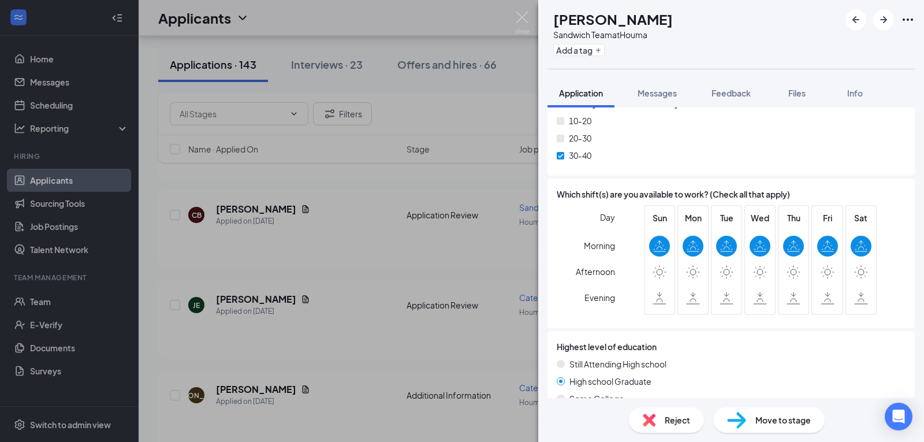
scroll to position [724, 0]
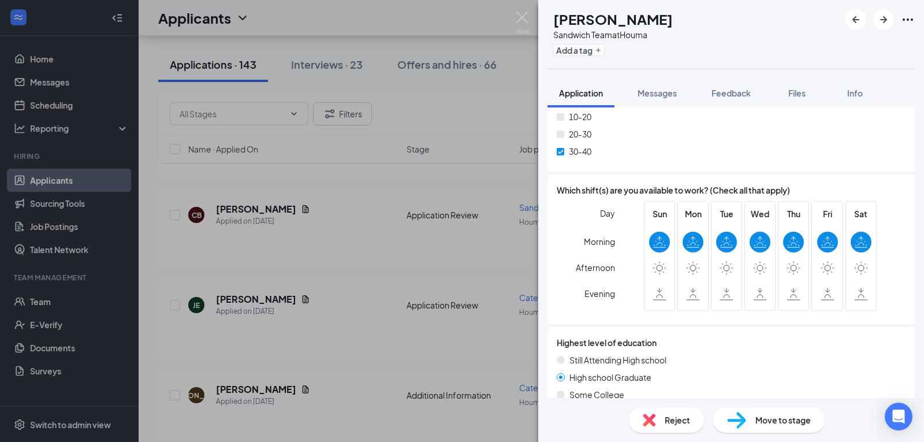
click at [674, 421] on span "Reject" at bounding box center [676, 419] width 25 height 13
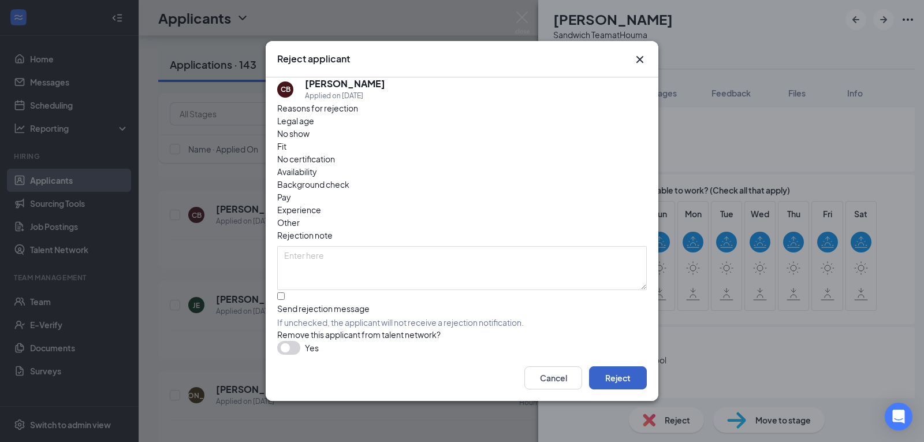
click at [626, 384] on button "Reject" at bounding box center [618, 377] width 58 height 23
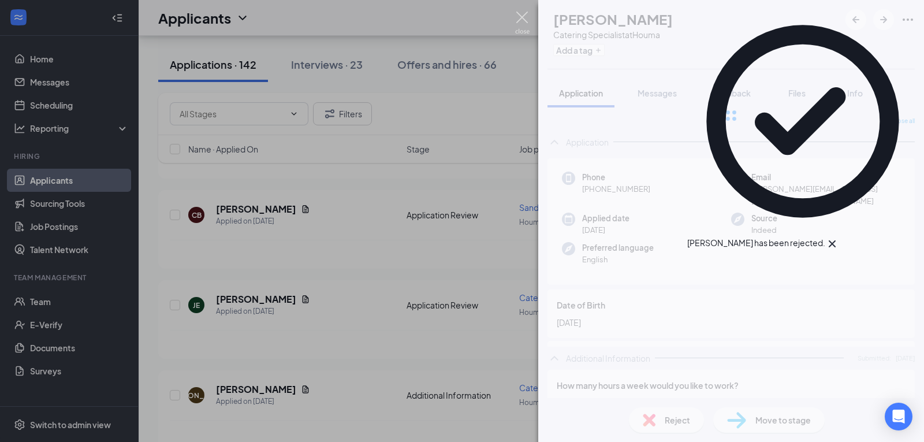
click at [517, 24] on img at bounding box center [522, 23] width 14 height 23
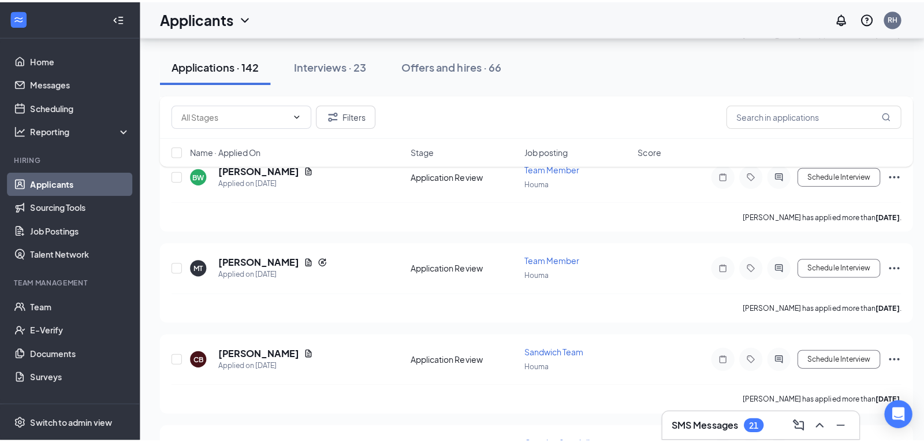
scroll to position [2843, 0]
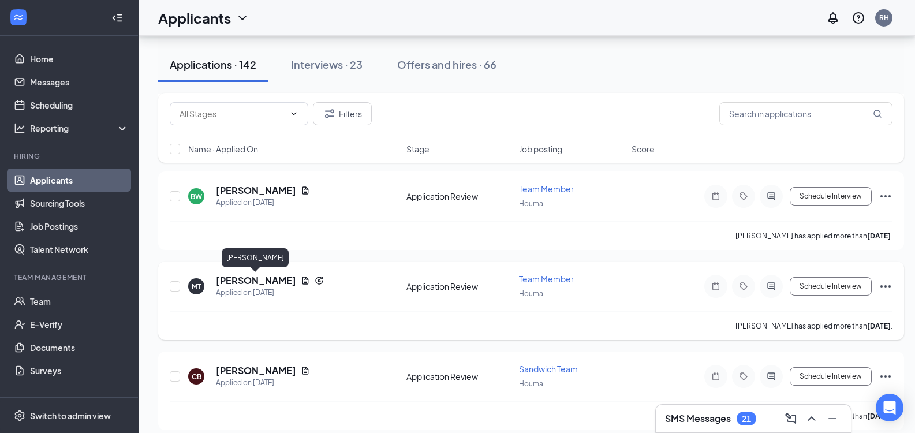
click at [234, 280] on h5 "Makayla Triplett" at bounding box center [256, 280] width 80 height 13
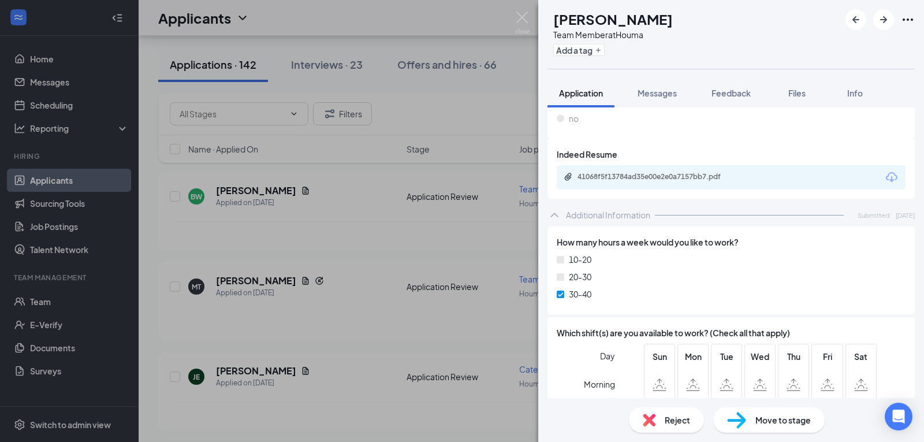
scroll to position [761, 0]
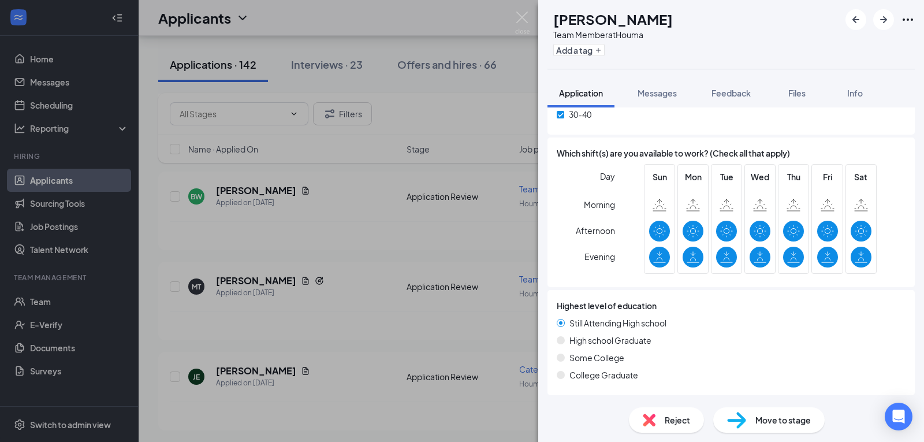
click at [771, 421] on span "Move to stage" at bounding box center [782, 419] width 55 height 13
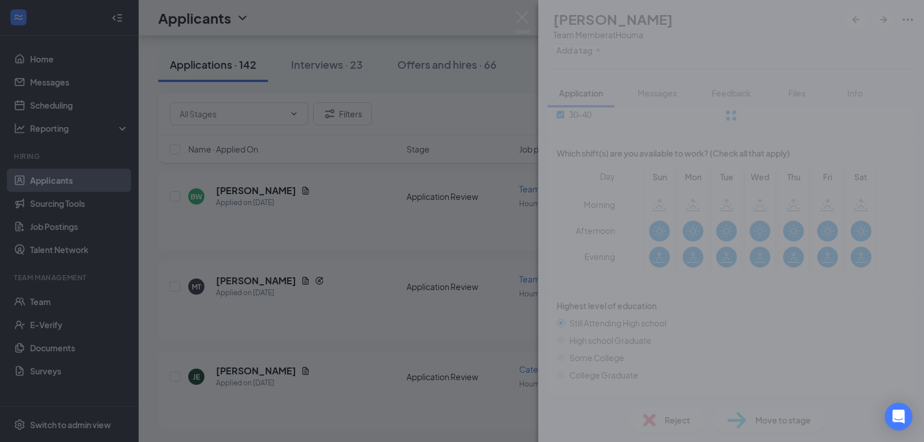
scroll to position [757, 0]
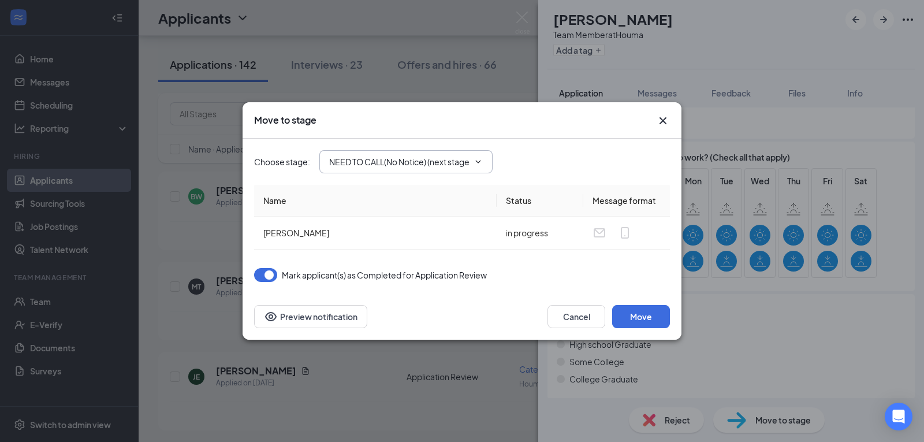
click at [438, 160] on input "NEED TO CALL(No Notice) (next stage)" at bounding box center [399, 161] width 140 height 13
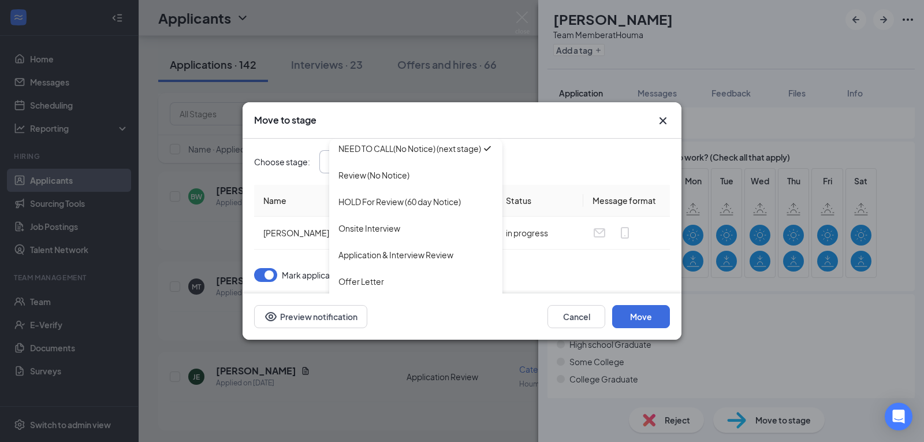
scroll to position [105, 0]
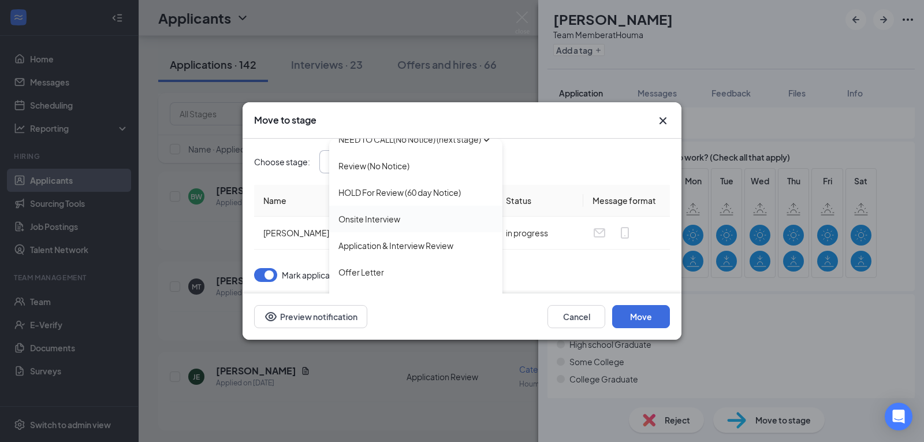
click at [368, 219] on div "Onsite Interview" at bounding box center [369, 218] width 62 height 13
type input "Onsite Interview"
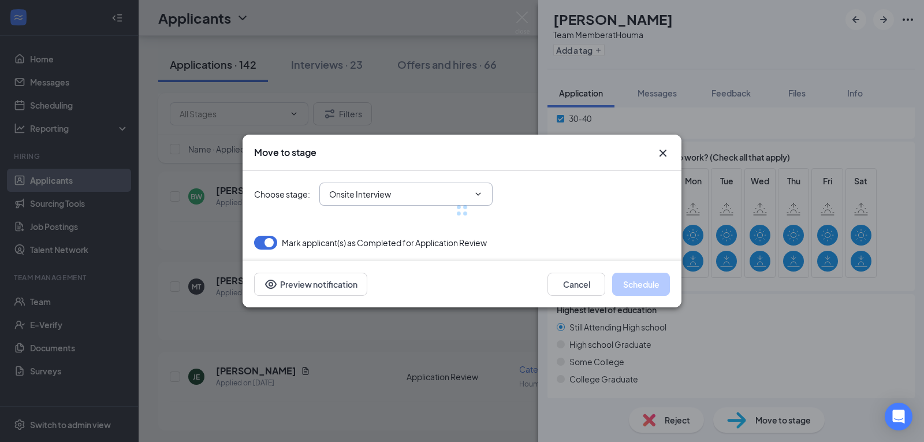
scroll to position [92, 0]
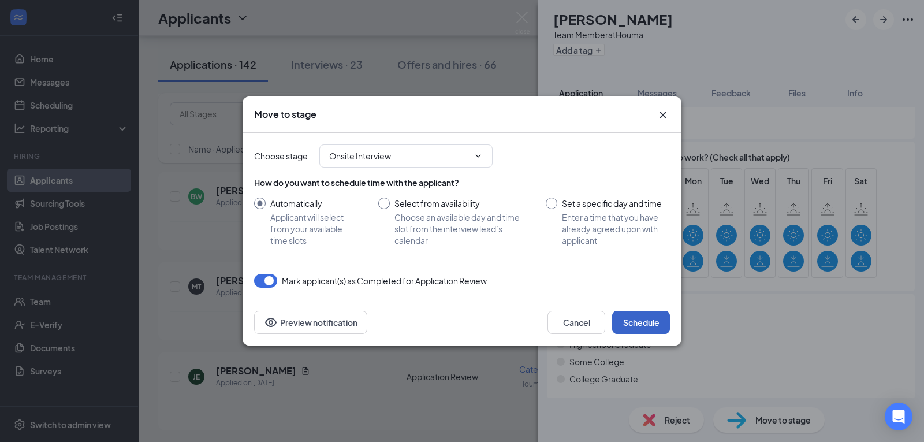
click at [652, 323] on button "Schedule" at bounding box center [641, 322] width 58 height 23
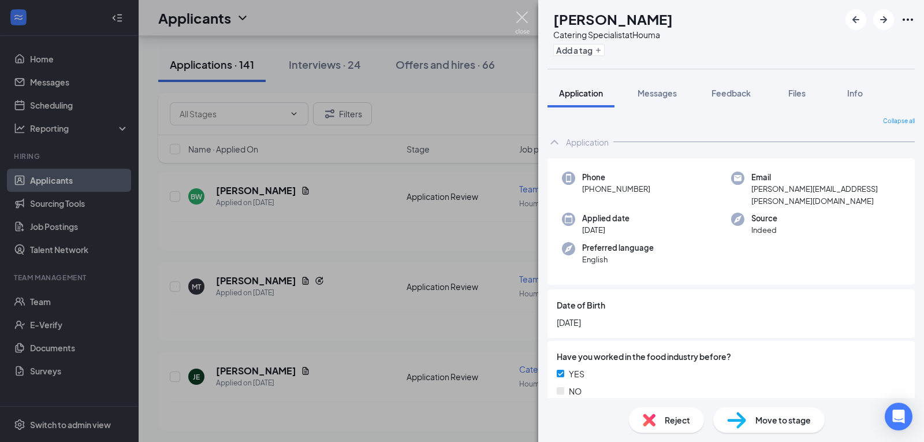
click at [519, 27] on img at bounding box center [522, 23] width 14 height 23
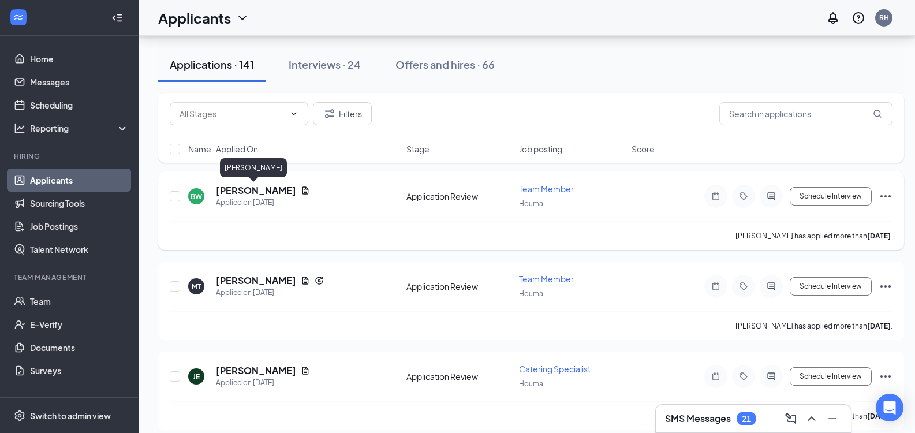
click at [258, 185] on h5 "Brandon Ward" at bounding box center [256, 190] width 80 height 13
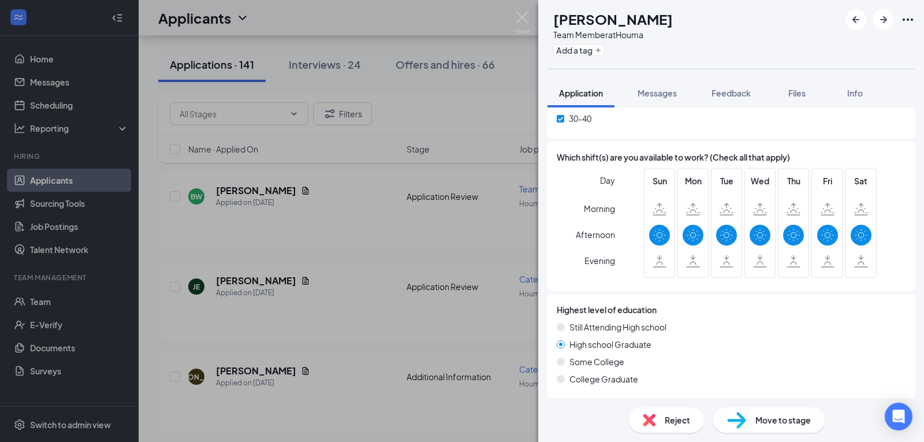
scroll to position [728, 0]
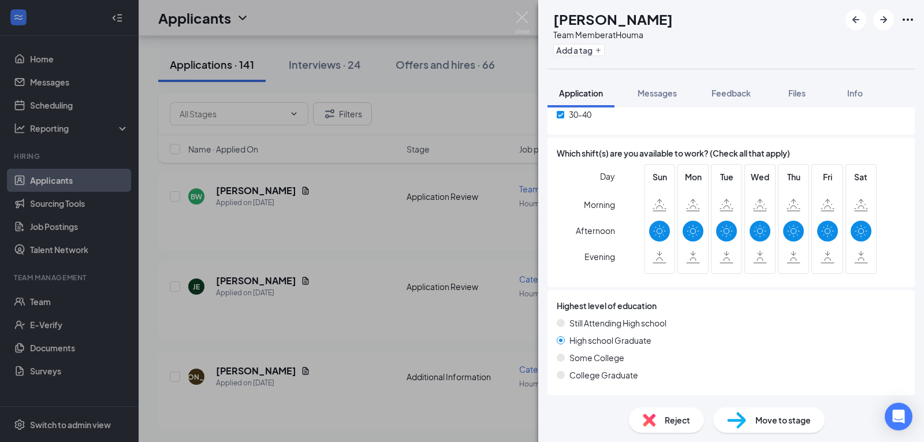
click at [656, 423] on div "Reject" at bounding box center [666, 419] width 75 height 25
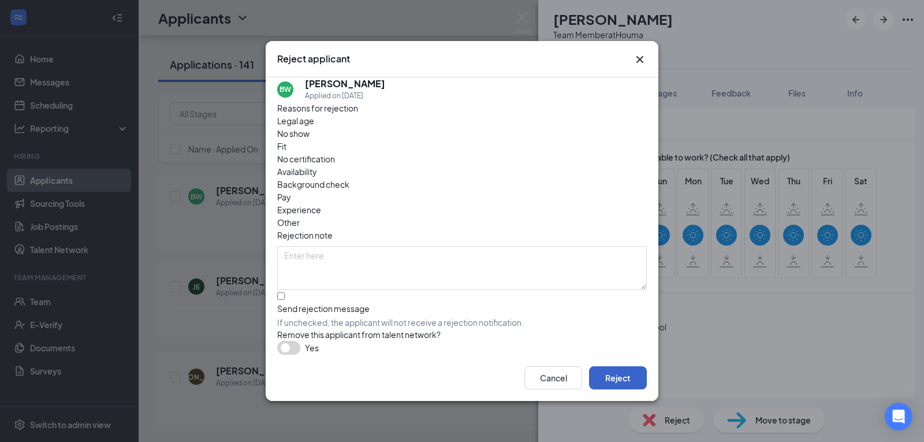
click at [623, 370] on button "Reject" at bounding box center [618, 377] width 58 height 23
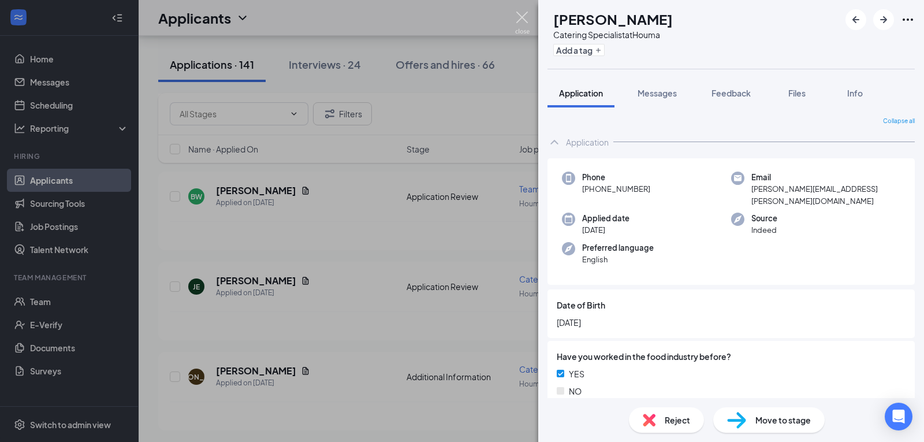
click at [528, 21] on img at bounding box center [522, 23] width 14 height 23
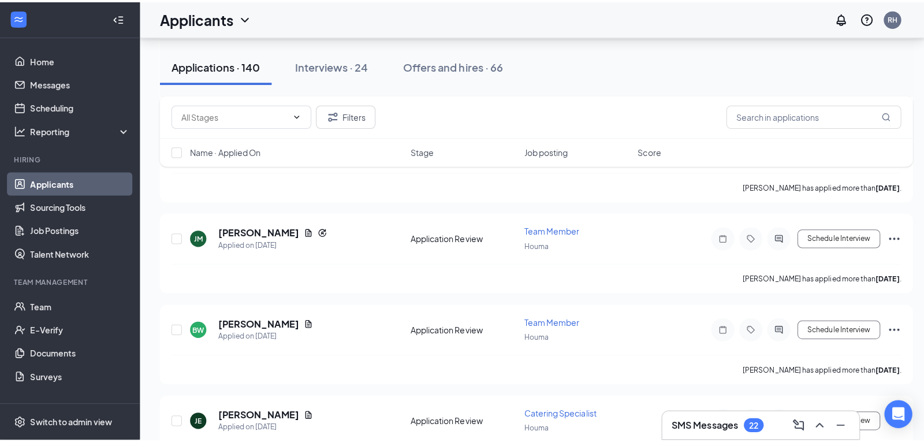
scroll to position [2705, 0]
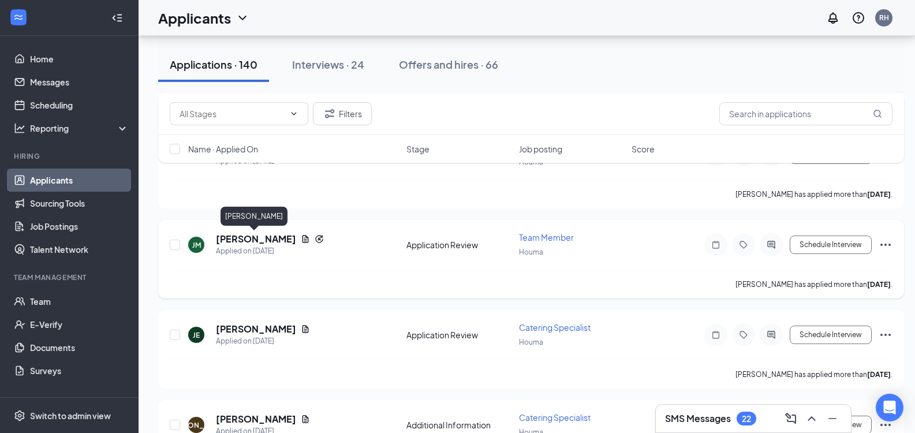
click at [260, 237] on h5 "Jayla McKinley" at bounding box center [256, 239] width 80 height 13
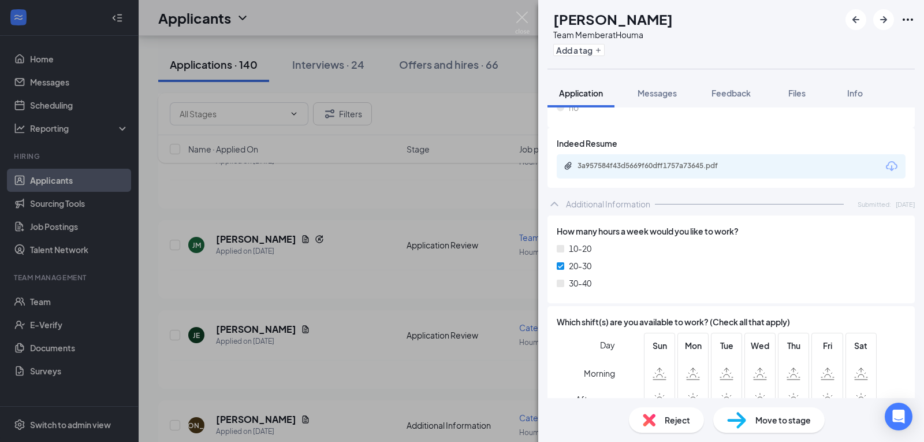
scroll to position [761, 0]
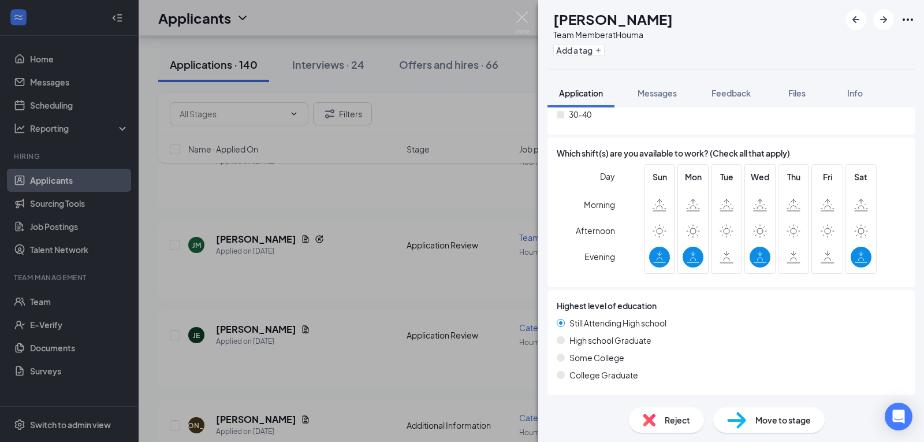
click at [664, 421] on span "Reject" at bounding box center [676, 419] width 25 height 13
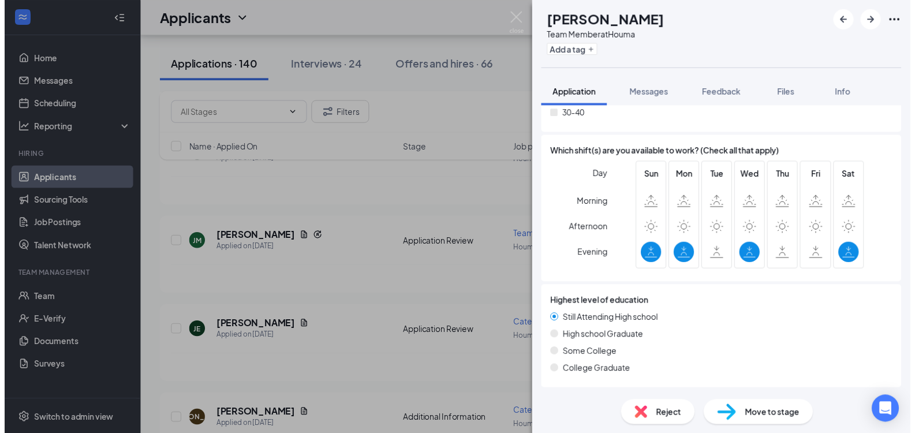
scroll to position [757, 0]
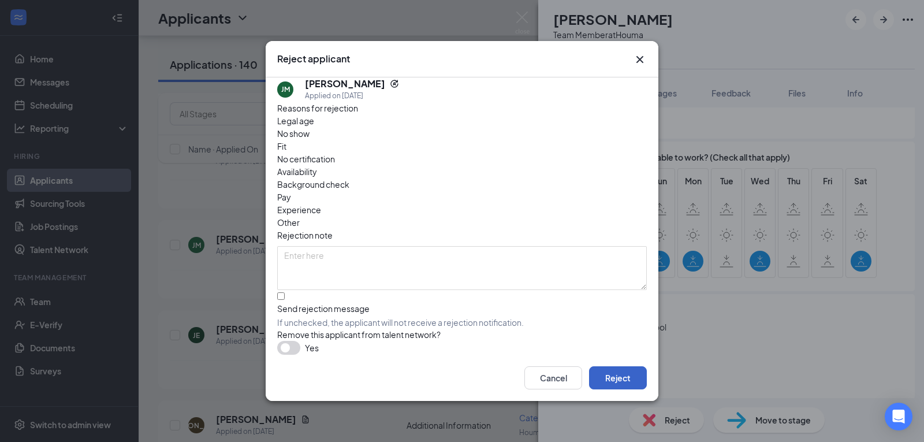
click at [599, 379] on button "Reject" at bounding box center [618, 377] width 58 height 23
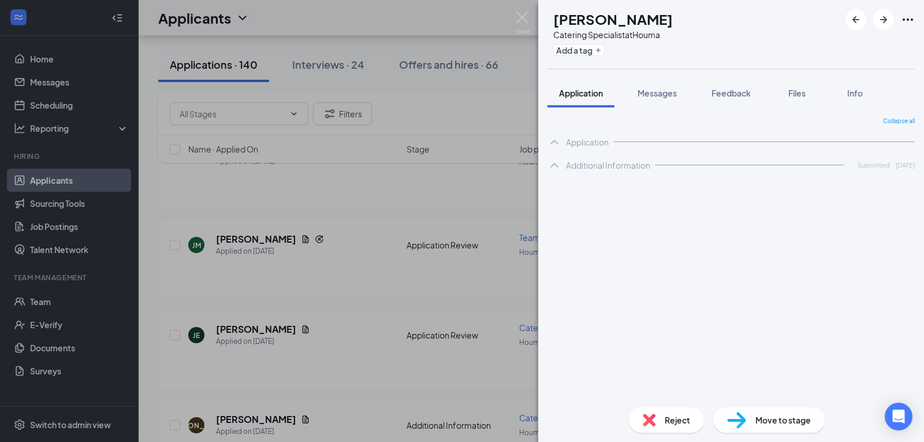
click at [527, 18] on img at bounding box center [522, 23] width 14 height 23
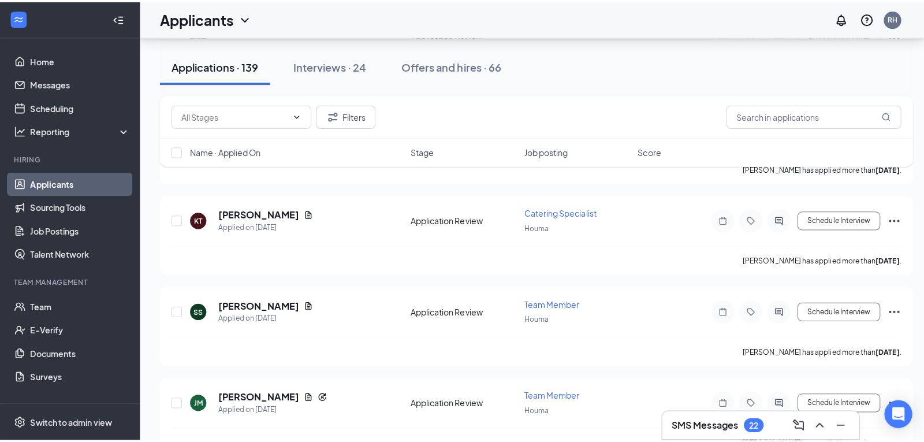
scroll to position [2543, 0]
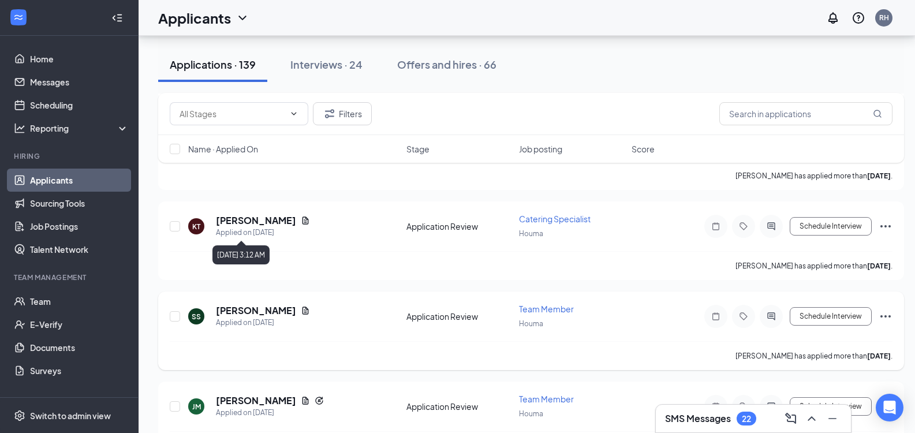
click at [243, 315] on h5 "Sheree Scott" at bounding box center [256, 310] width 80 height 13
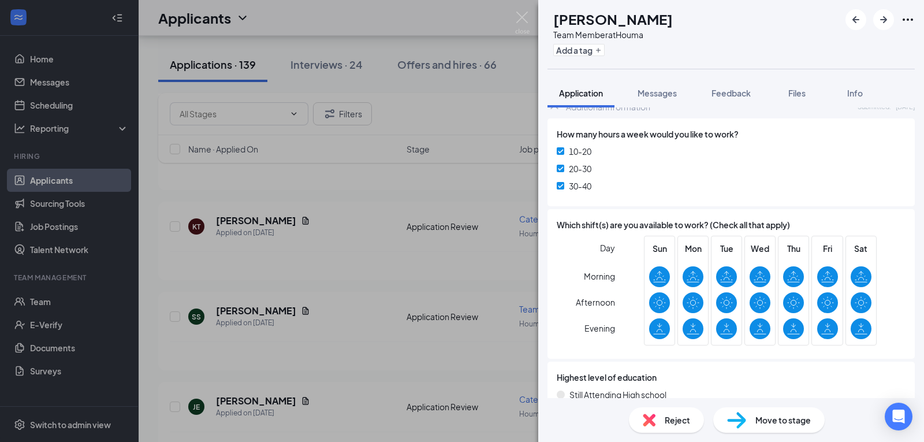
scroll to position [761, 0]
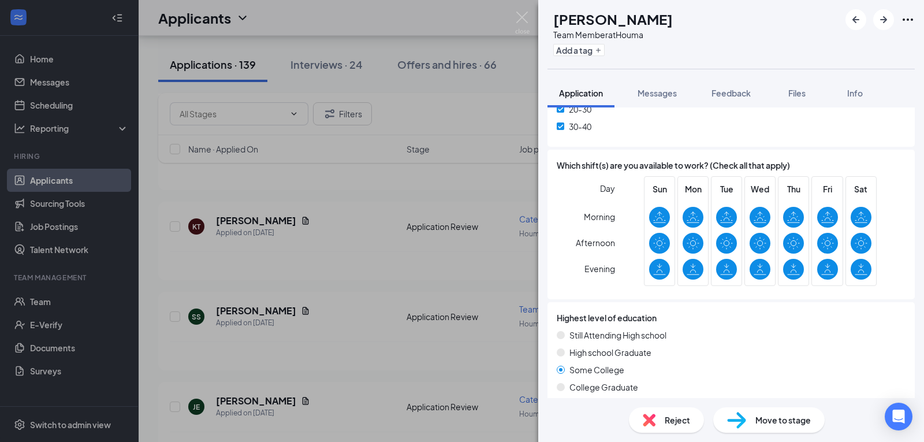
click at [757, 428] on div "Move to stage" at bounding box center [768, 419] width 111 height 25
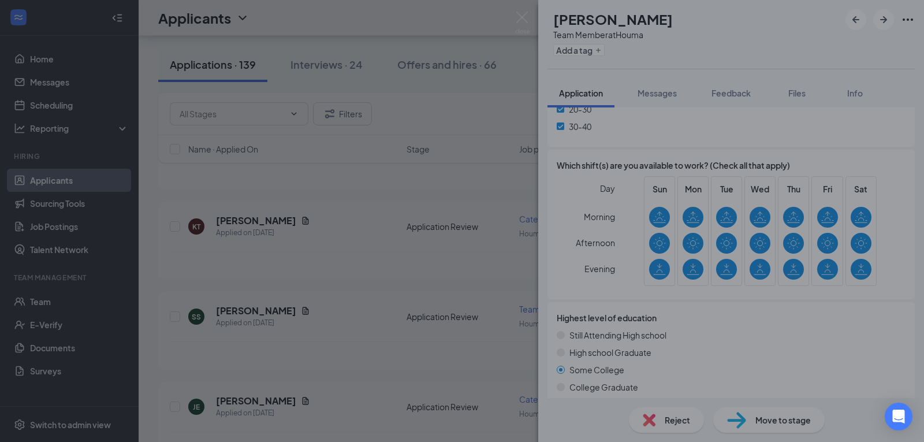
scroll to position [757, 0]
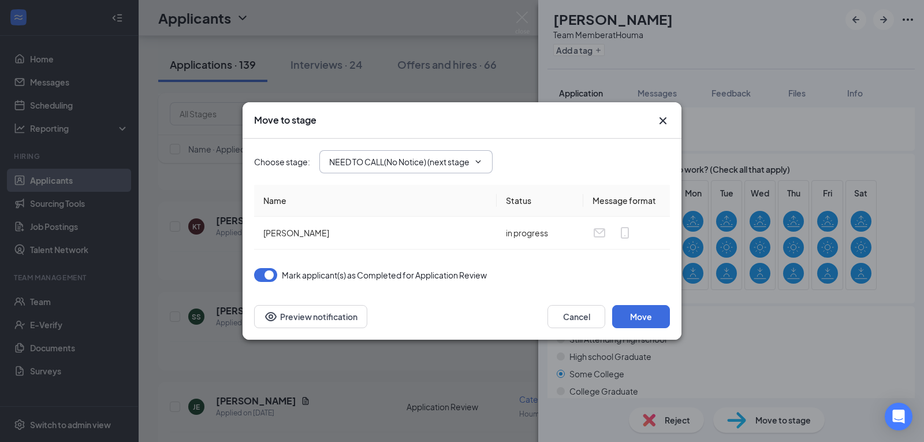
click at [446, 166] on input "NEED TO CALL(No Notice) (next stage)" at bounding box center [399, 161] width 140 height 13
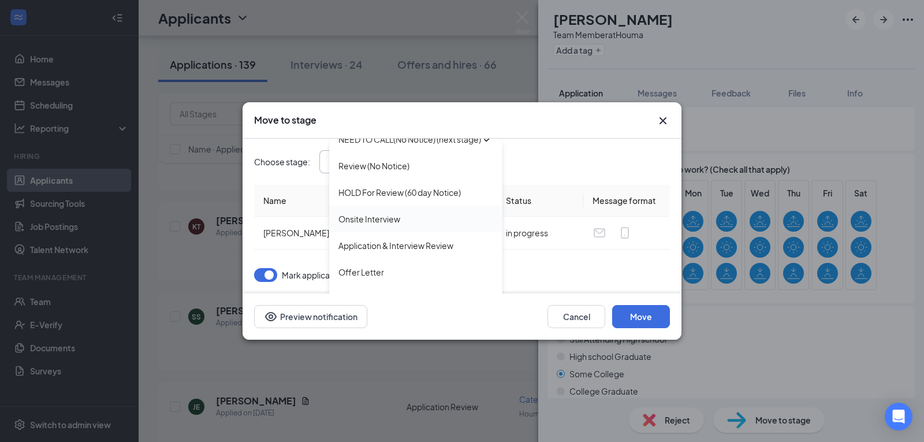
click at [397, 214] on div "Onsite Interview" at bounding box center [369, 218] width 62 height 13
type input "Onsite Interview"
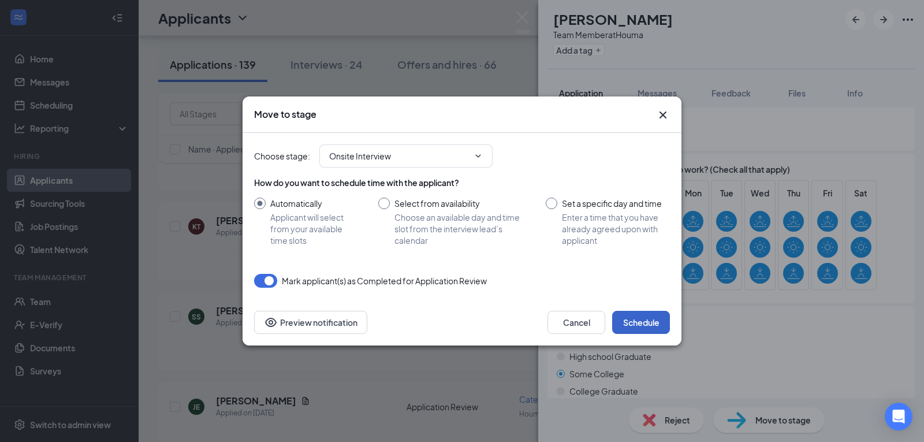
click at [639, 323] on button "Schedule" at bounding box center [641, 322] width 58 height 23
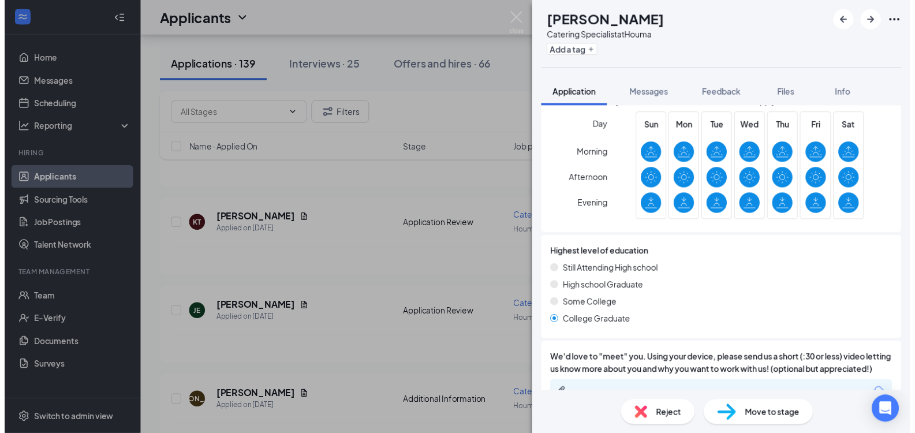
scroll to position [709, 0]
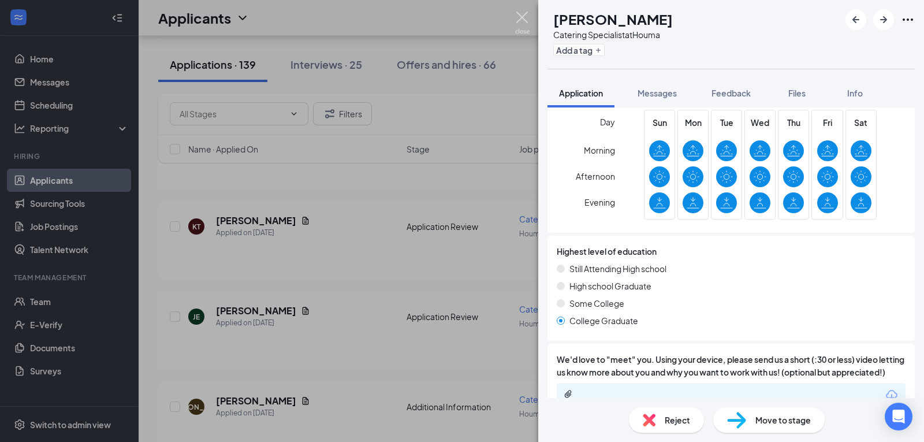
click at [519, 23] on img at bounding box center [522, 23] width 14 height 23
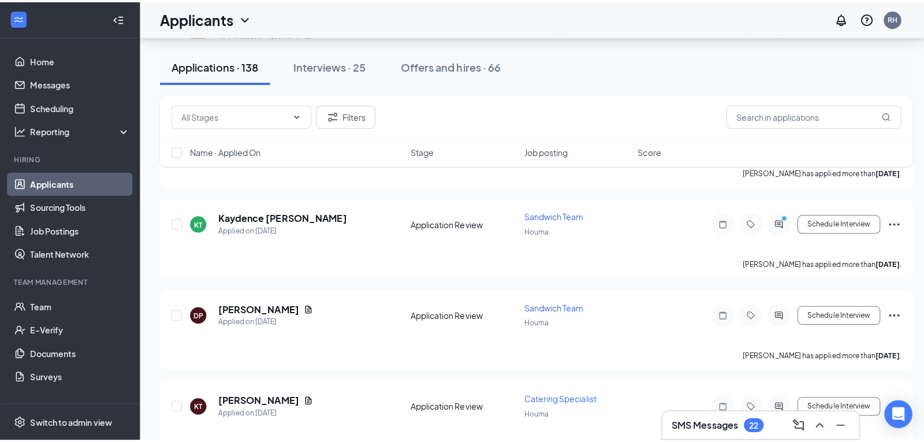
scroll to position [2359, 0]
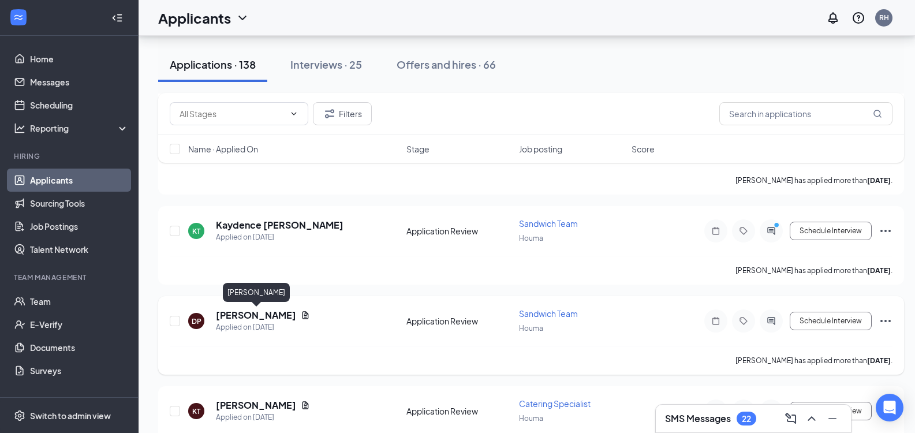
click at [264, 316] on h5 "Desiree Poindexter" at bounding box center [256, 315] width 80 height 13
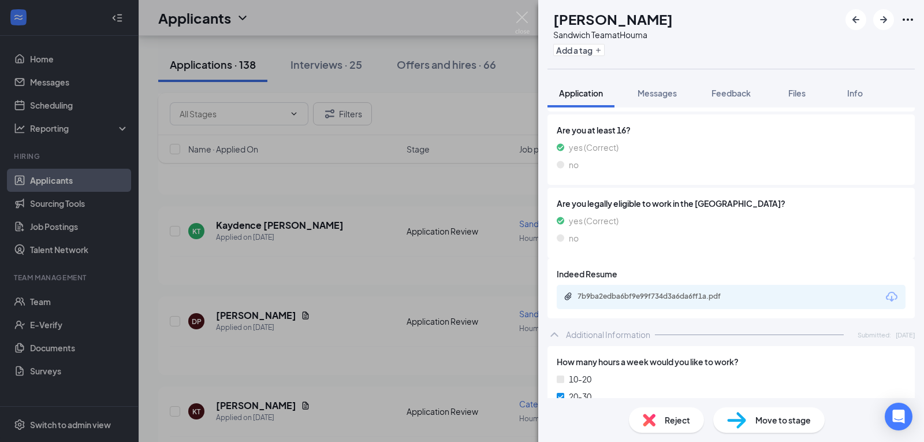
scroll to position [728, 0]
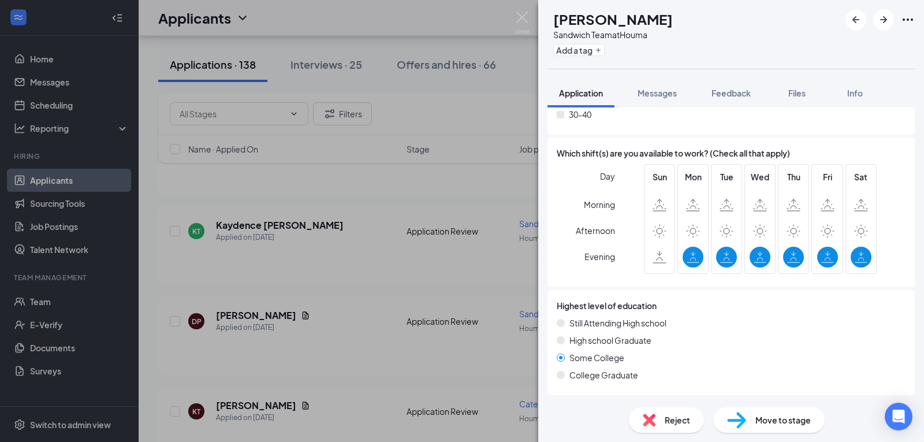
click at [662, 416] on div "Reject" at bounding box center [666, 419] width 75 height 25
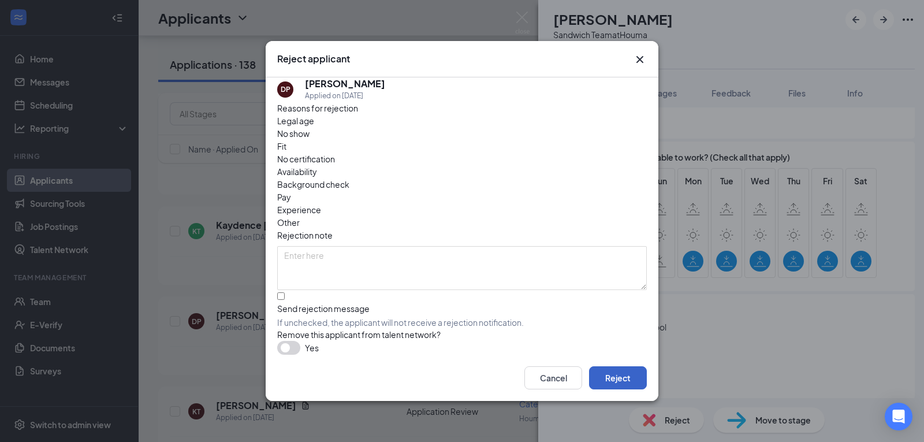
click at [629, 379] on button "Reject" at bounding box center [618, 377] width 58 height 23
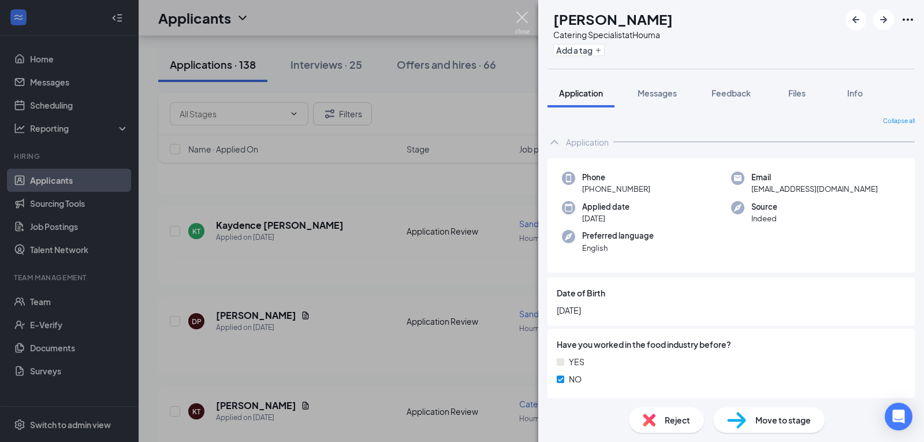
click at [528, 24] on img at bounding box center [522, 23] width 14 height 23
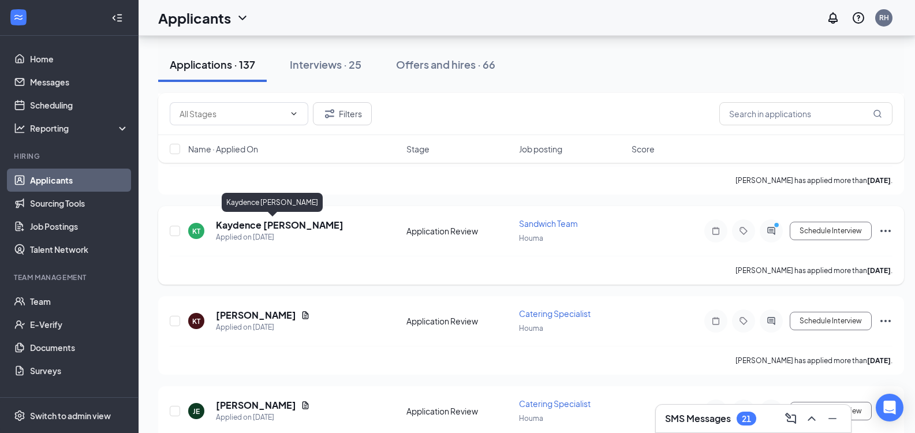
click at [250, 230] on h5 "Kaydence Tassin" at bounding box center [280, 225] width 128 height 13
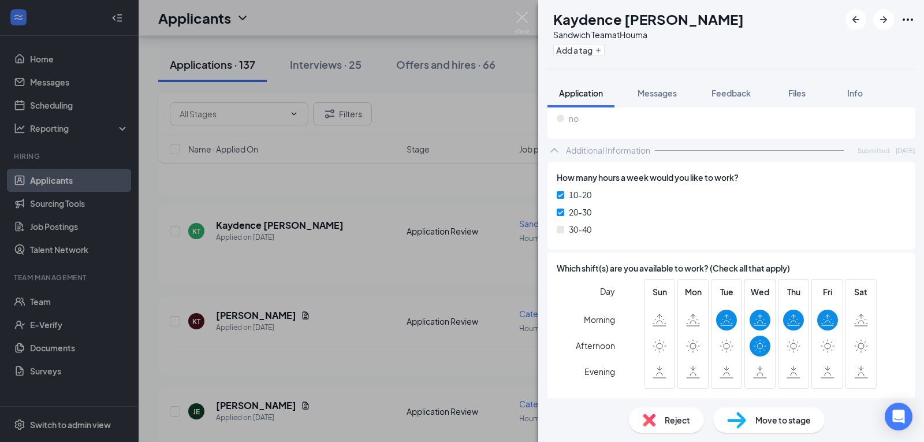
scroll to position [641, 0]
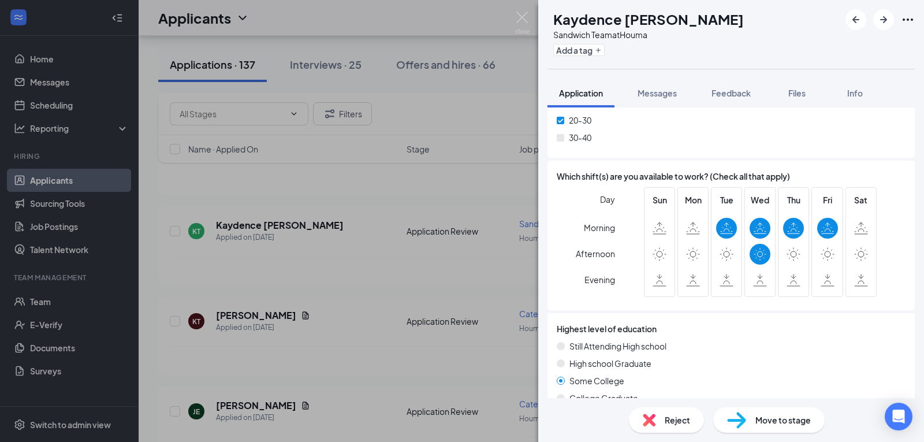
click at [664, 418] on span "Reject" at bounding box center [676, 419] width 25 height 13
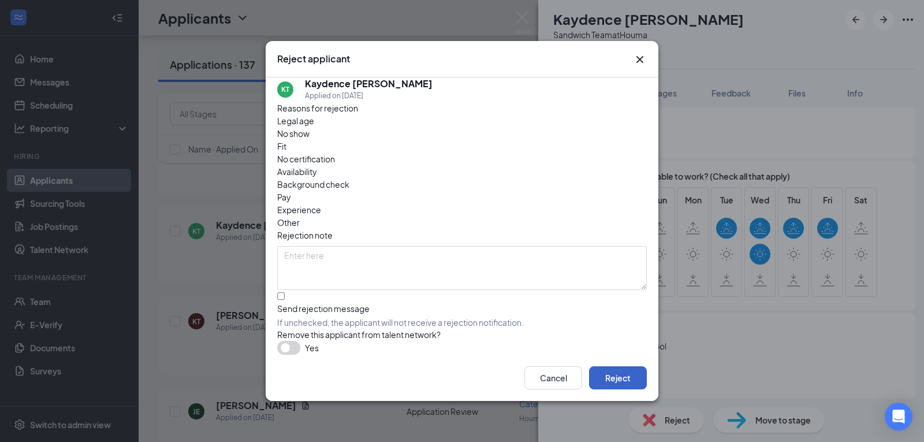
click at [625, 382] on button "Reject" at bounding box center [618, 377] width 58 height 23
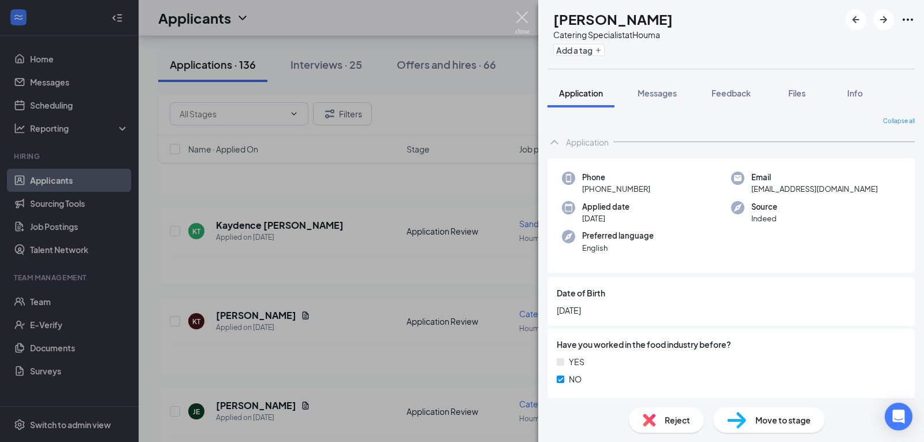
click at [523, 18] on img at bounding box center [522, 23] width 14 height 23
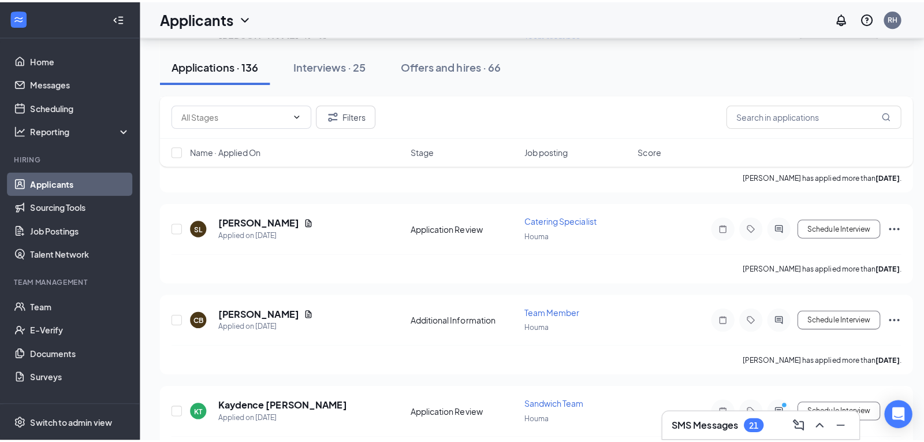
scroll to position [2174, 0]
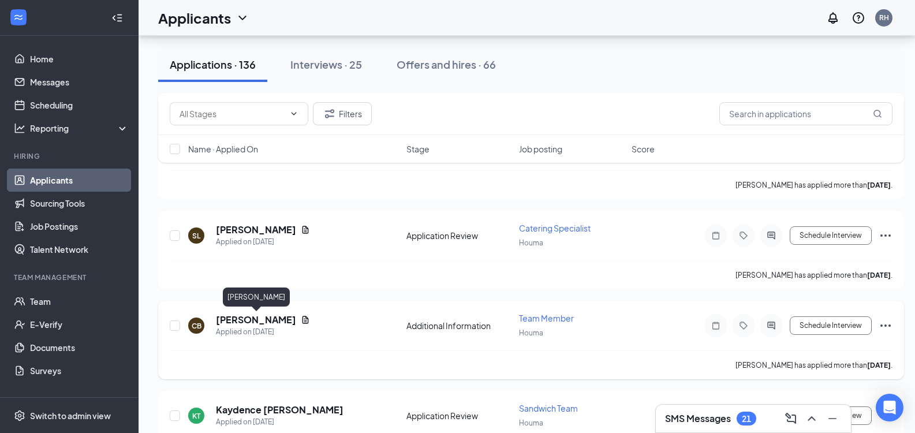
click at [285, 317] on h5 "CAMERON BILLIOT" at bounding box center [256, 319] width 80 height 13
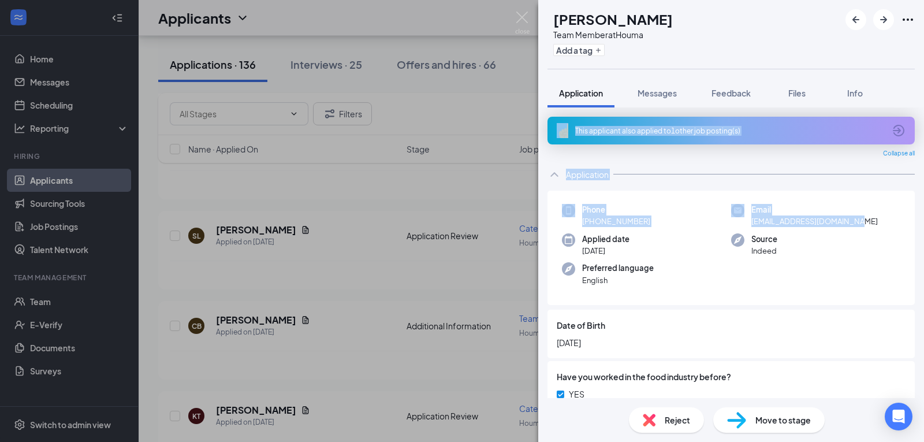
drag, startPoint x: 923, startPoint y: 85, endPoint x: 906, endPoint y: 226, distance: 141.9
click at [906, 226] on div "CB CAMERON BILLIOT Team Member at Houma Add a tag Application Messages Feedback…" at bounding box center [731, 221] width 386 height 442
click at [899, 203] on div "Phone +1 (352) 501-9762 Email cameronbilliot5@gmail.com Applied date Oct 9 Sour…" at bounding box center [730, 247] width 367 height 115
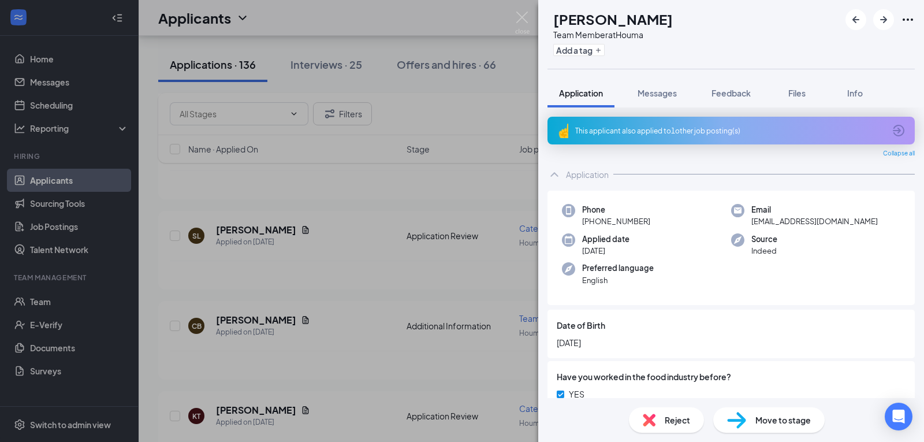
scroll to position [410, 0]
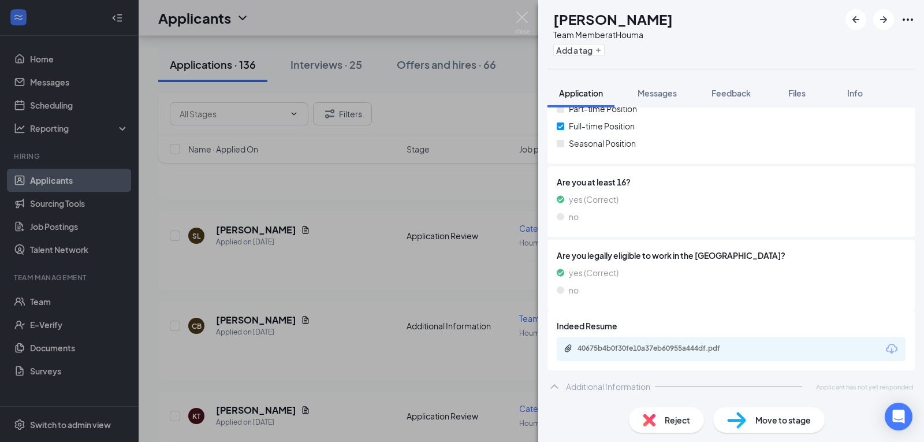
click at [672, 418] on span "Reject" at bounding box center [676, 419] width 25 height 13
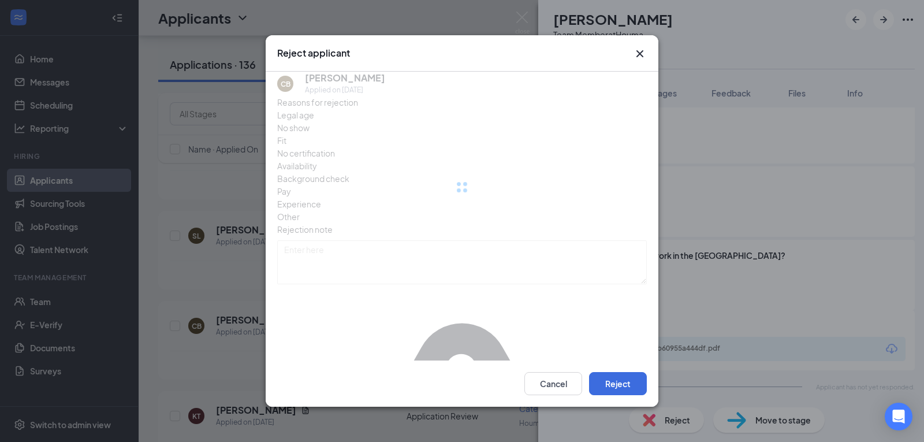
scroll to position [406, 0]
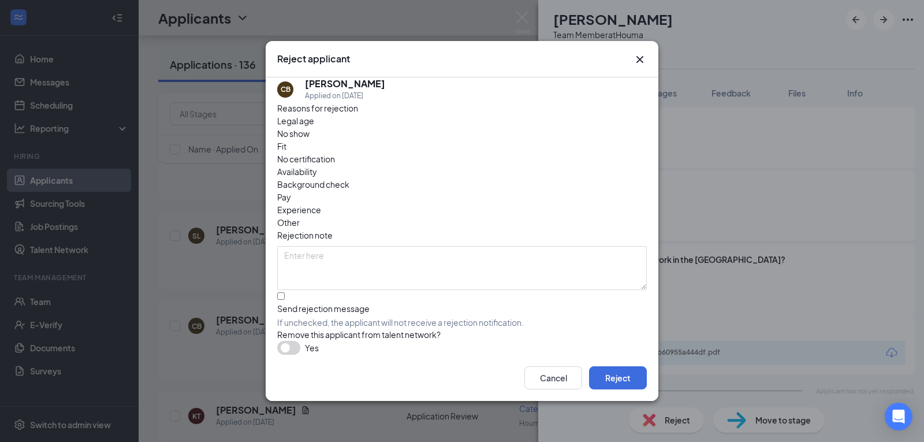
click at [637, 65] on icon "Cross" at bounding box center [640, 60] width 14 height 14
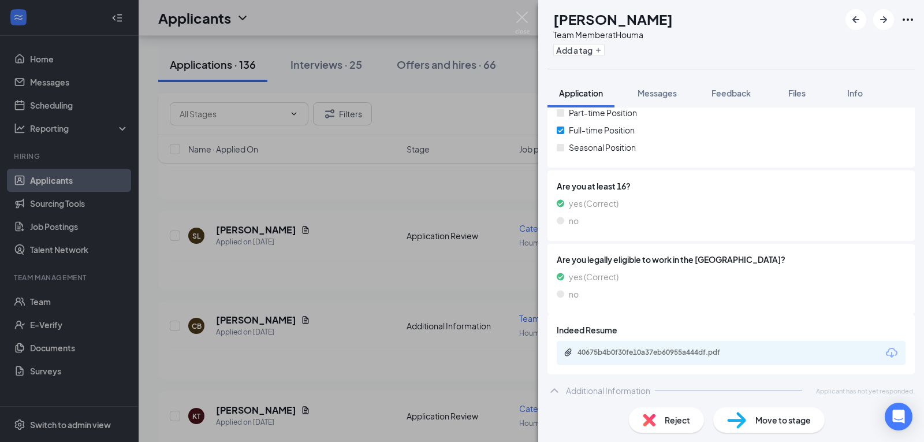
click at [777, 425] on span "Move to stage" at bounding box center [782, 419] width 55 height 13
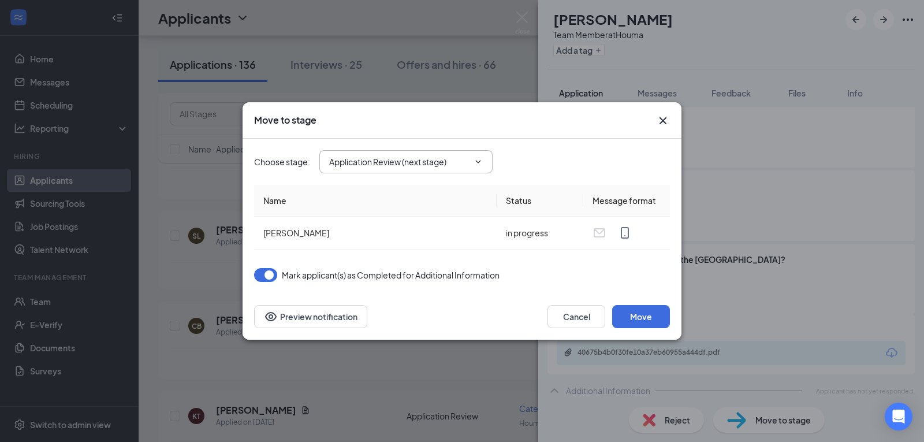
click at [432, 163] on input "Application Review (next stage)" at bounding box center [399, 161] width 140 height 13
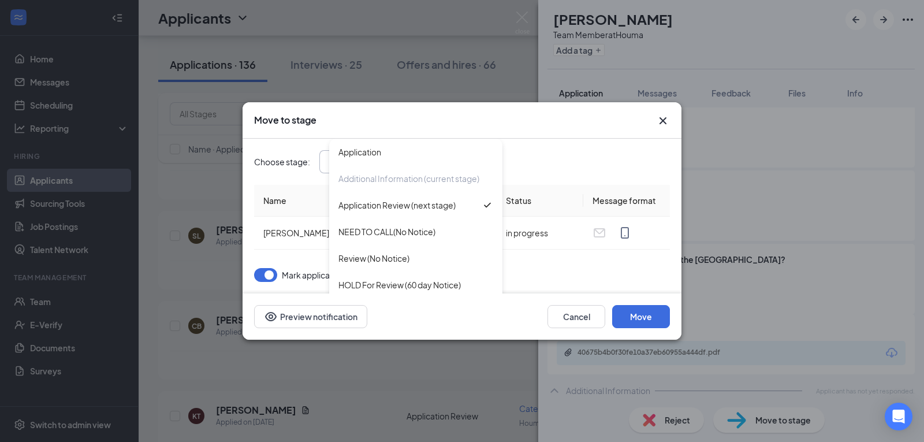
scroll to position [92, 0]
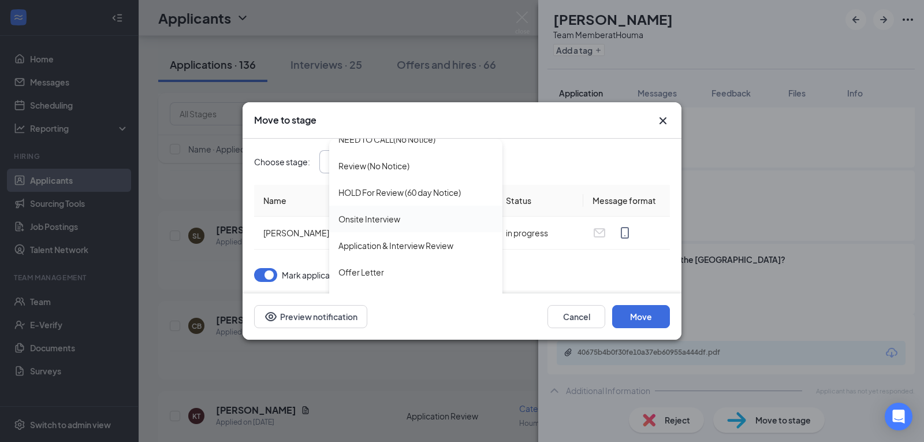
click at [384, 220] on div "Onsite Interview" at bounding box center [369, 218] width 62 height 13
type input "Onsite Interview"
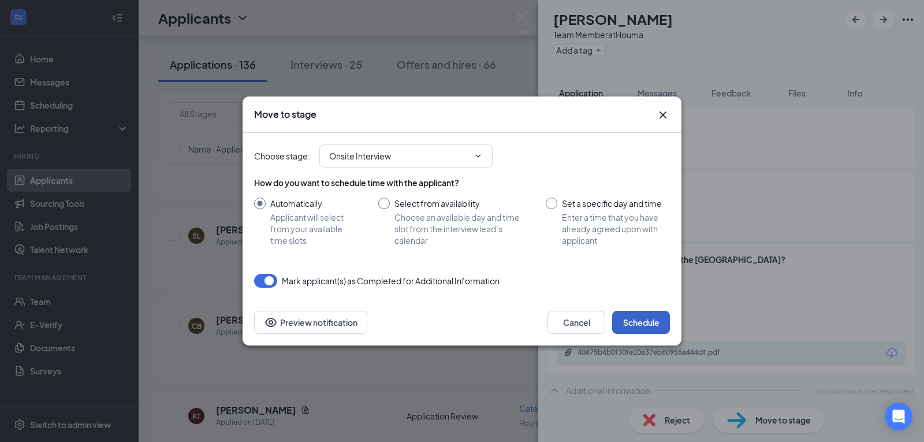
click at [636, 319] on button "Schedule" at bounding box center [641, 322] width 58 height 23
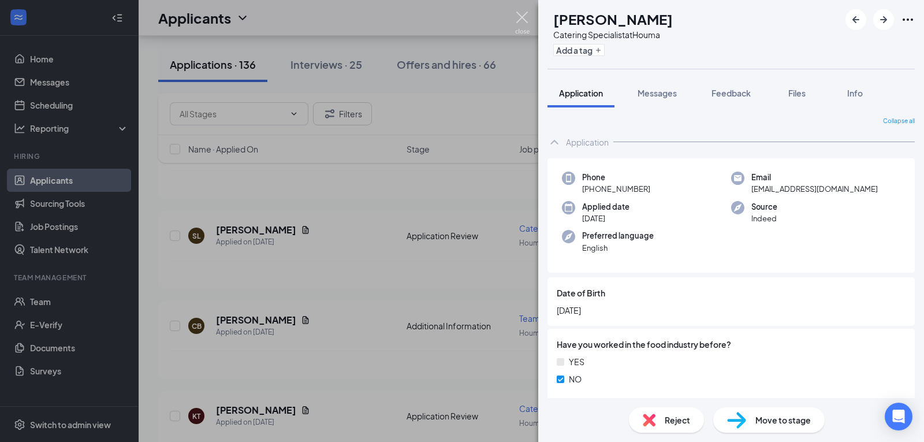
click at [526, 17] on img at bounding box center [522, 23] width 14 height 23
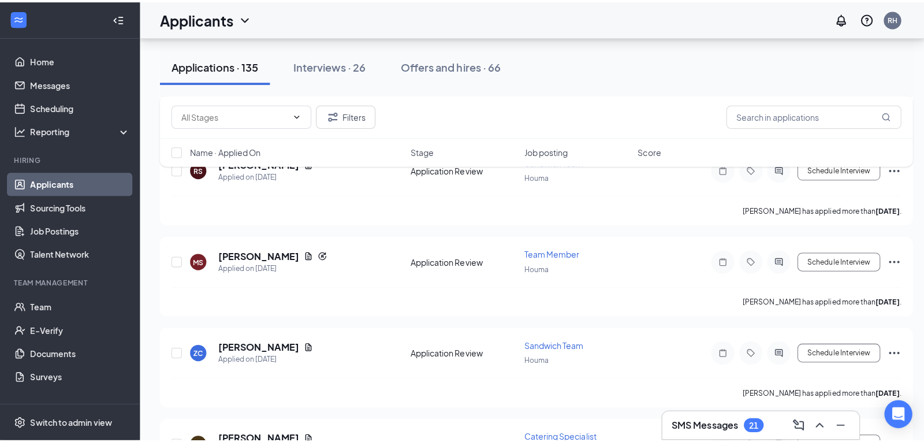
scroll to position [1966, 0]
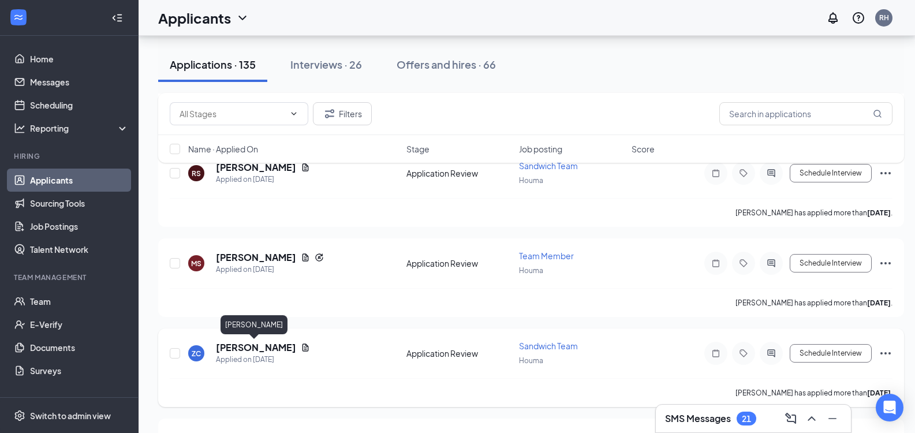
click at [253, 343] on h5 "Zakiya Celestin" at bounding box center [256, 347] width 80 height 13
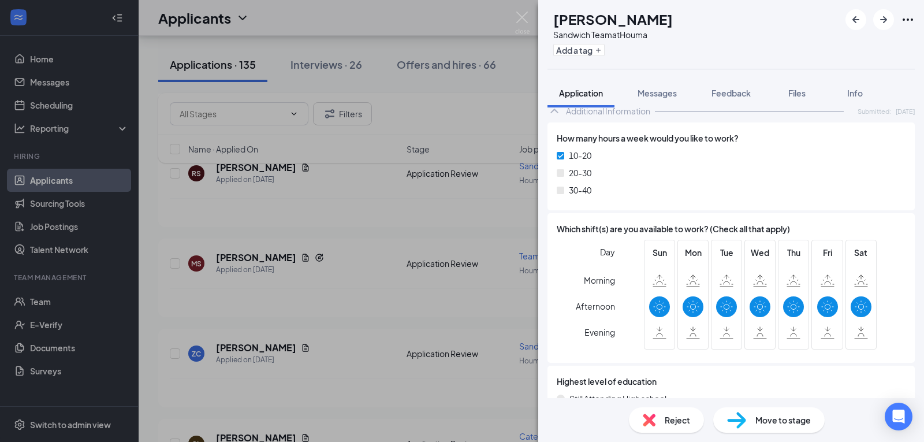
scroll to position [761, 0]
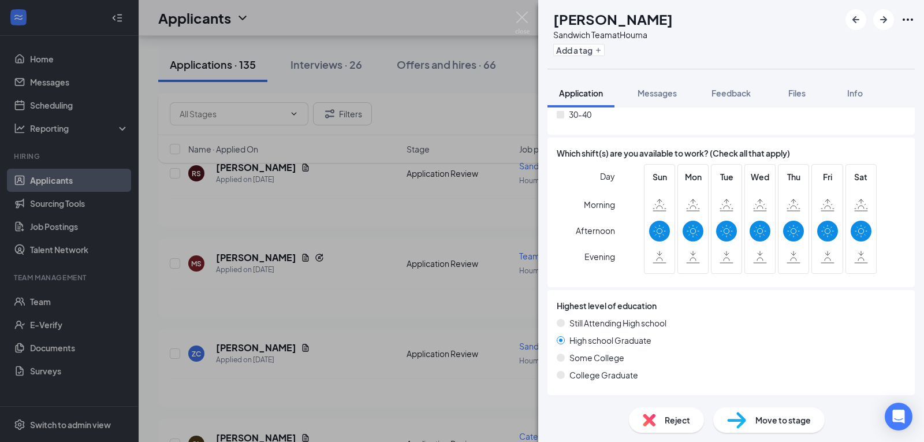
click at [776, 417] on span "Move to stage" at bounding box center [782, 419] width 55 height 13
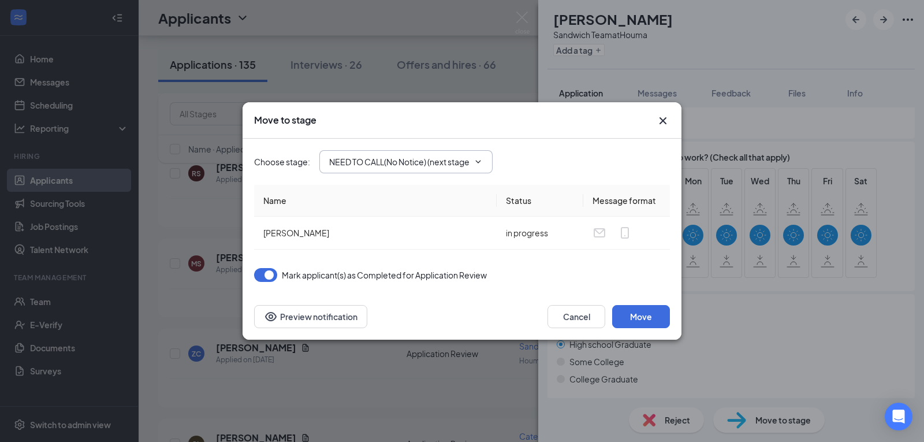
click at [451, 163] on input "NEED TO CALL(No Notice) (next stage)" at bounding box center [399, 161] width 140 height 13
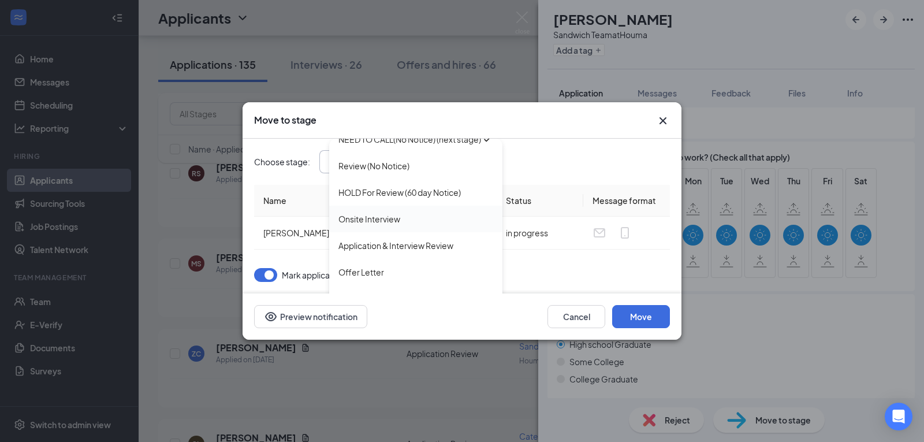
click at [399, 221] on div "Onsite Interview" at bounding box center [369, 218] width 62 height 13
type input "Onsite Interview"
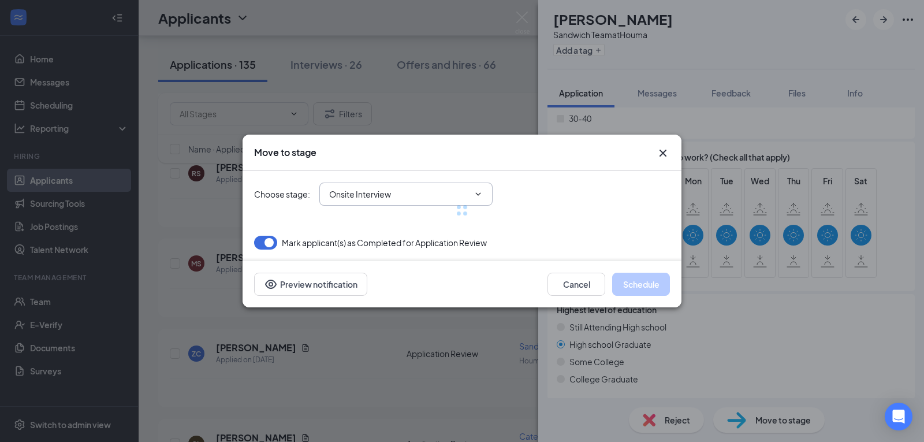
scroll to position [92, 0]
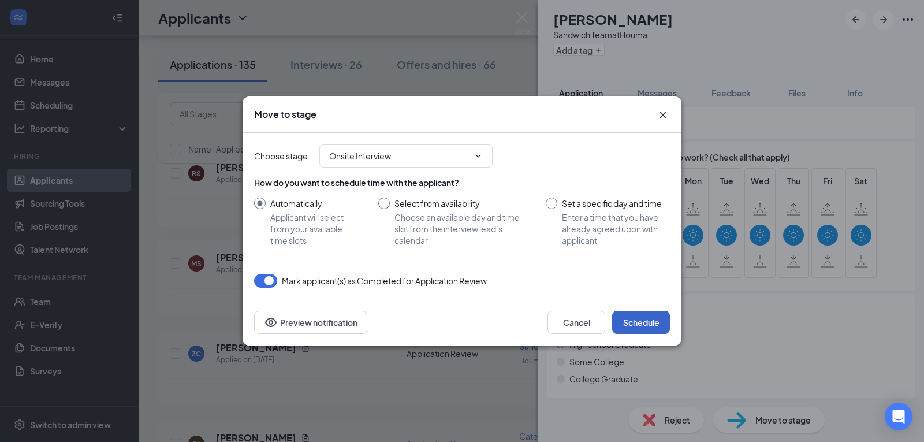
click at [646, 316] on button "Schedule" at bounding box center [641, 322] width 58 height 23
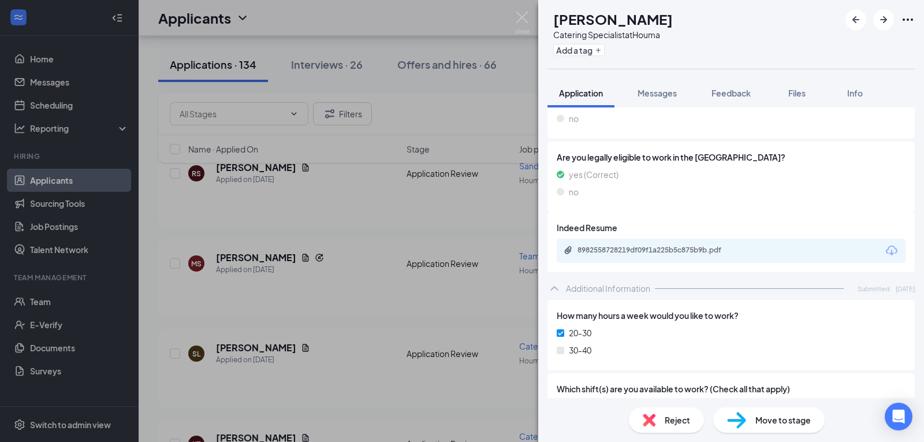
scroll to position [642, 0]
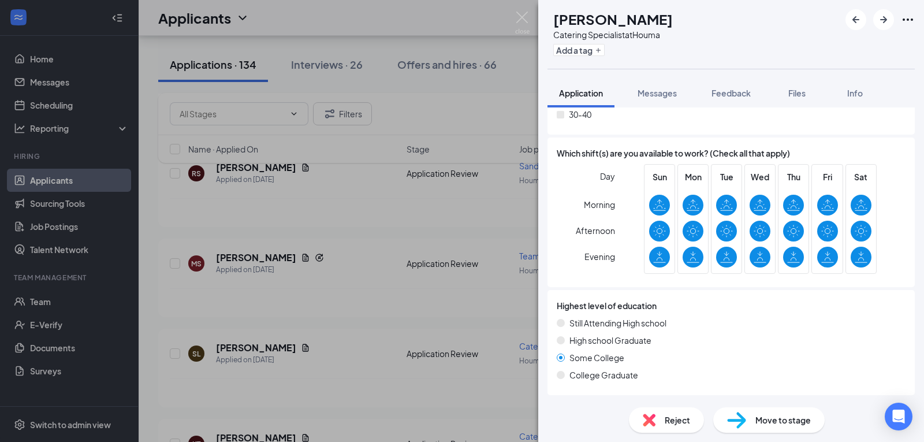
click at [775, 424] on span "Move to stage" at bounding box center [782, 419] width 55 height 13
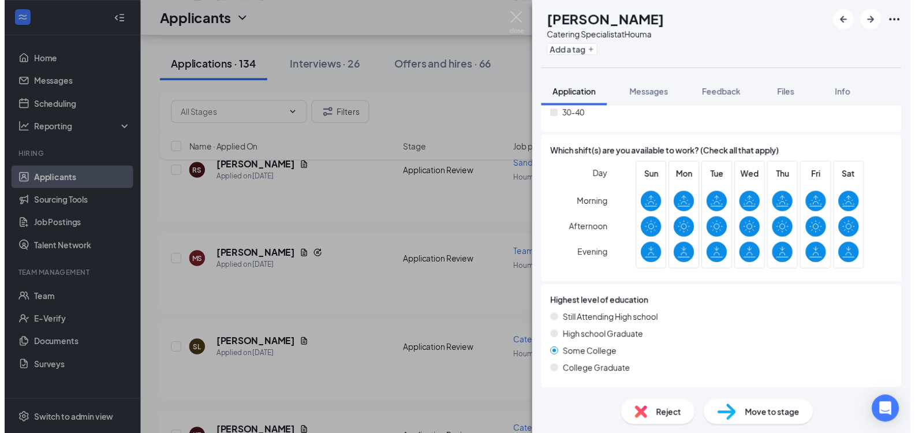
scroll to position [638, 0]
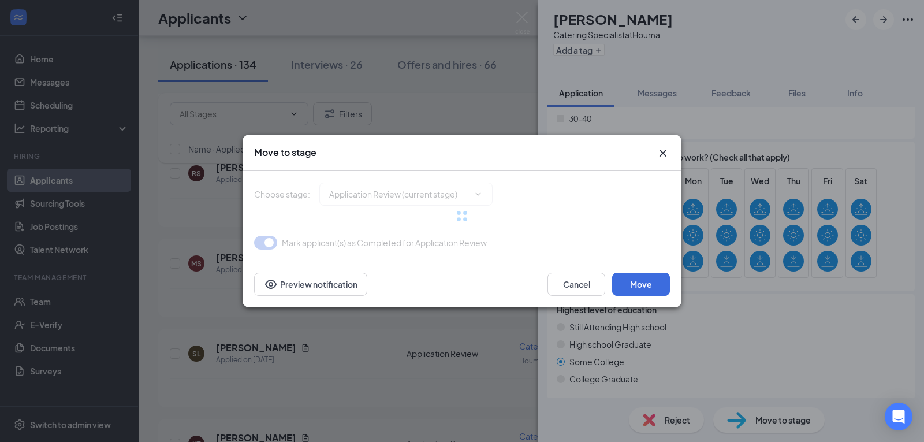
type input "Send Video (next stage)"
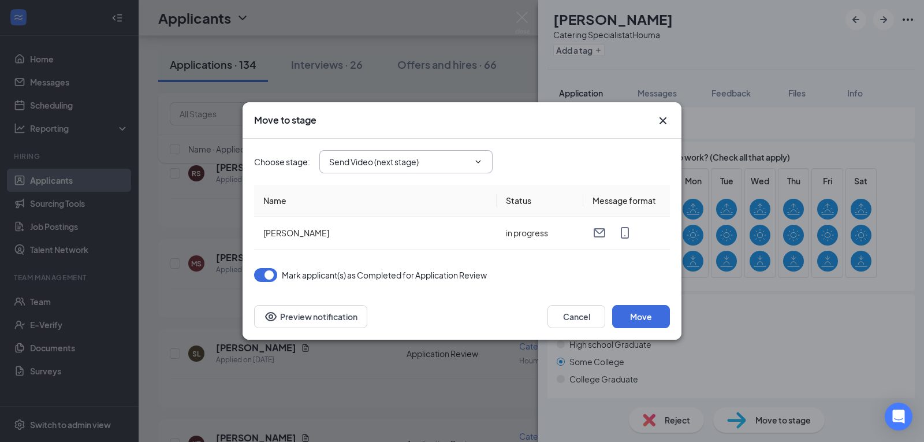
click at [403, 159] on input "Send Video (next stage)" at bounding box center [399, 161] width 140 height 13
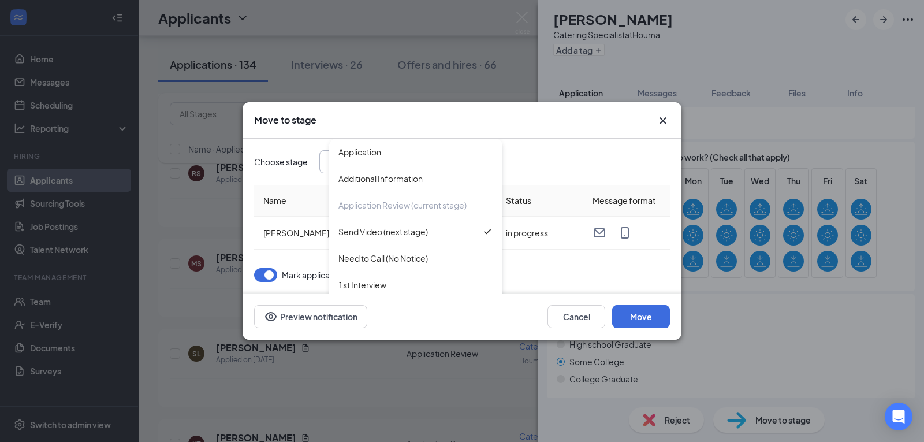
click at [659, 123] on icon "Cross" at bounding box center [663, 121] width 14 height 14
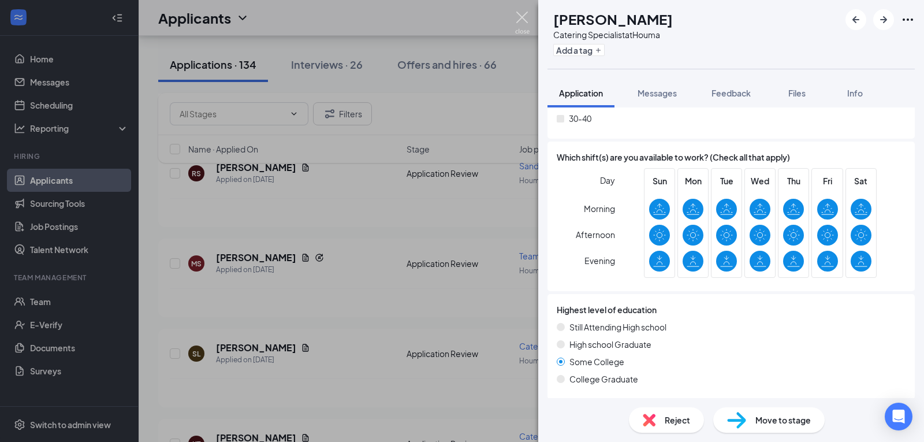
click at [518, 18] on img at bounding box center [522, 23] width 14 height 23
